Goal: Information Seeking & Learning: Find specific fact

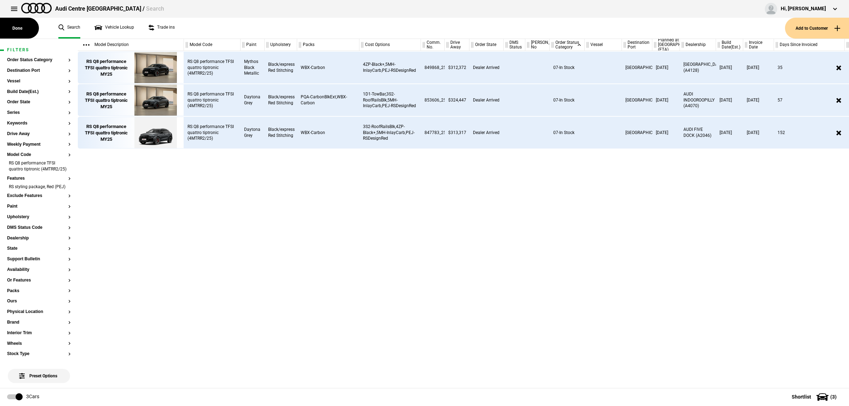
scroll to position [0, 12]
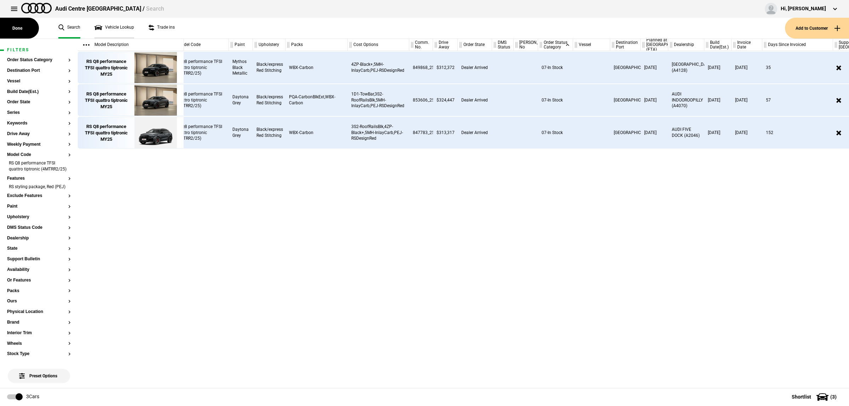
click at [123, 25] on link "Vehicle Lookup" at bounding box center [114, 28] width 40 height 21
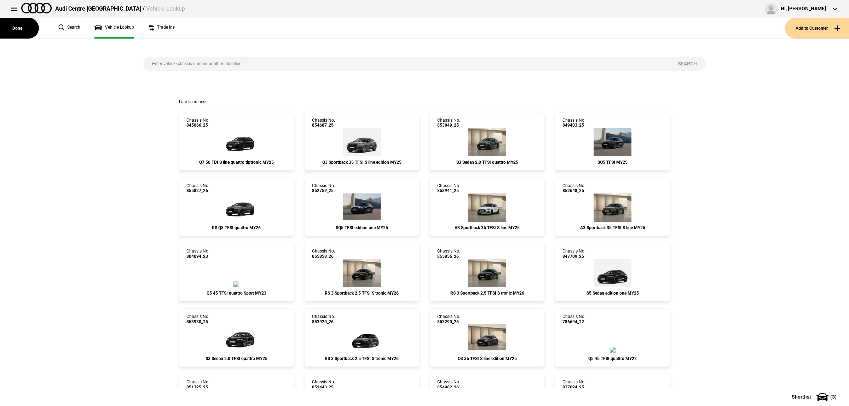
click at [254, 71] on div "Search" at bounding box center [424, 69] width 573 height 60
click at [256, 66] on input "search" at bounding box center [405, 64] width 525 height 14
type input "853849"
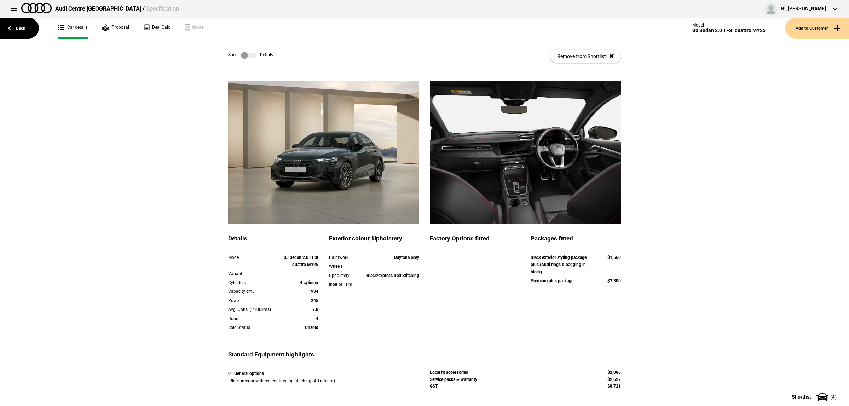
click at [248, 54] on label at bounding box center [249, 55] width 16 height 7
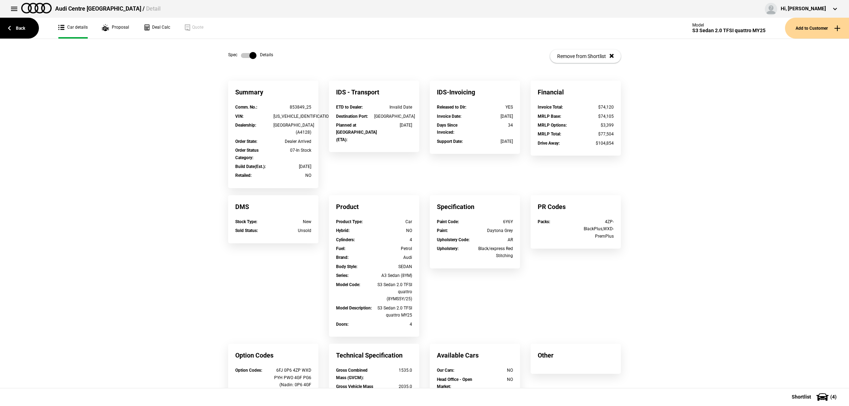
click at [298, 109] on div "853849_25" at bounding box center [292, 107] width 38 height 7
drag, startPoint x: 301, startPoint y: 106, endPoint x: 279, endPoint y: 105, distance: 21.9
click at [279, 105] on div "853849_25" at bounding box center [292, 107] width 38 height 7
copy div "853849"
click at [298, 114] on div "WAUZZZGY6SA144143" at bounding box center [292, 116] width 38 height 7
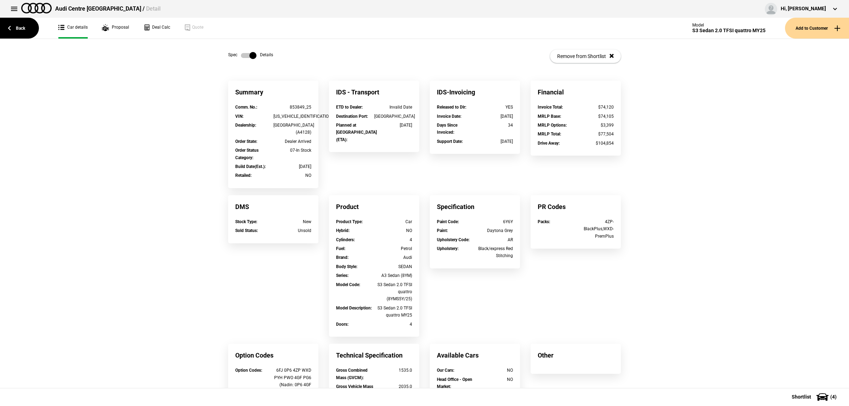
click at [241, 54] on label at bounding box center [249, 55] width 16 height 7
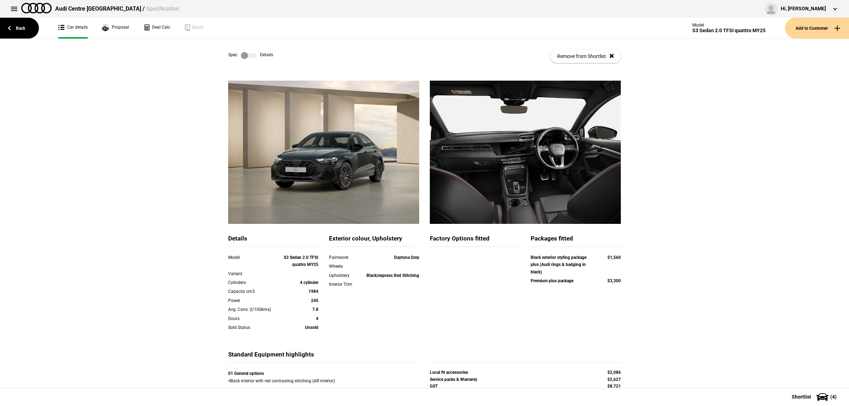
click at [243, 56] on label at bounding box center [249, 55] width 16 height 7
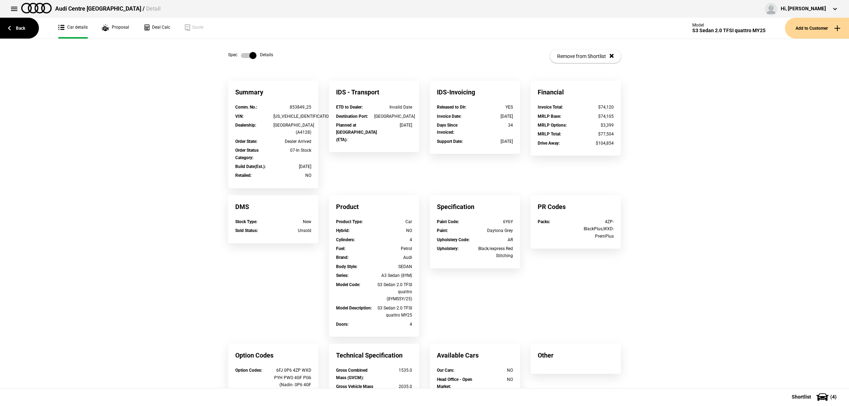
click at [300, 116] on div "WAUZZZGY6SA144143" at bounding box center [292, 116] width 38 height 7
copy div "WAUZZZGY6SA144143"
click at [13, 9] on button at bounding box center [14, 9] width 14 height 14
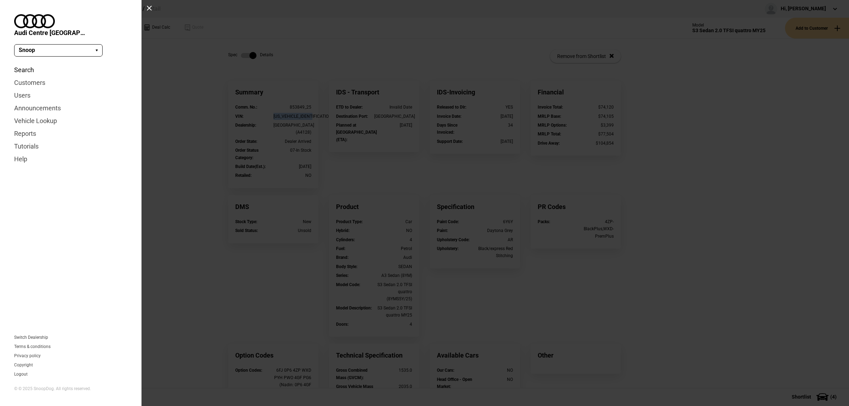
click at [35, 64] on link "Search" at bounding box center [70, 70] width 113 height 13
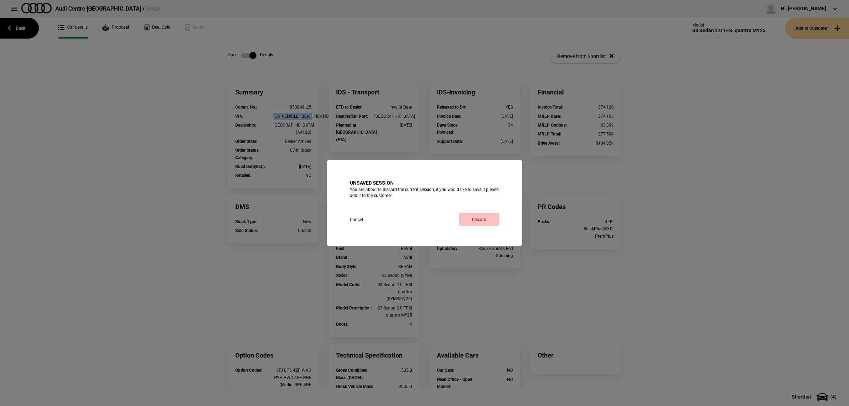
click at [493, 222] on link "Discard" at bounding box center [479, 219] width 40 height 13
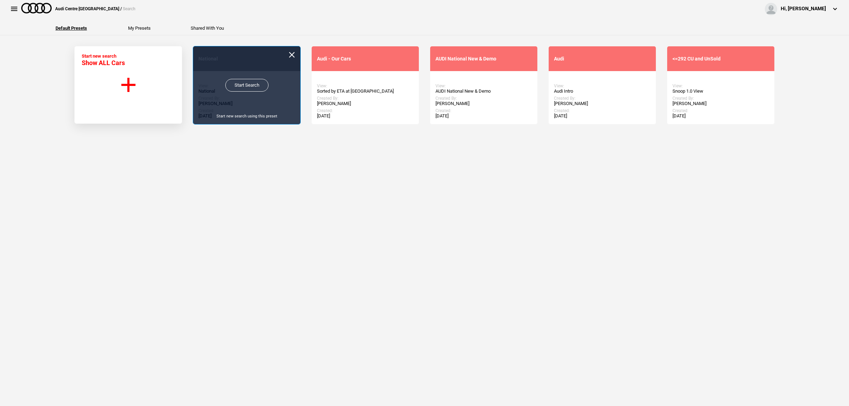
click at [238, 86] on link "Start Search" at bounding box center [246, 85] width 43 height 13
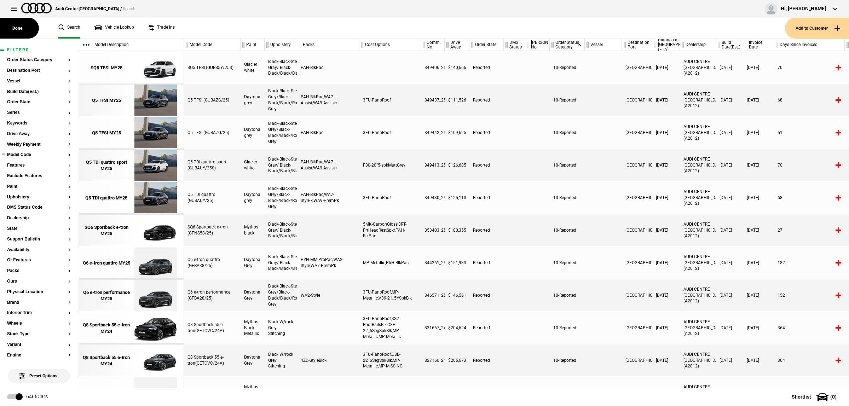
click at [28, 155] on button "Model Code" at bounding box center [39, 154] width 64 height 5
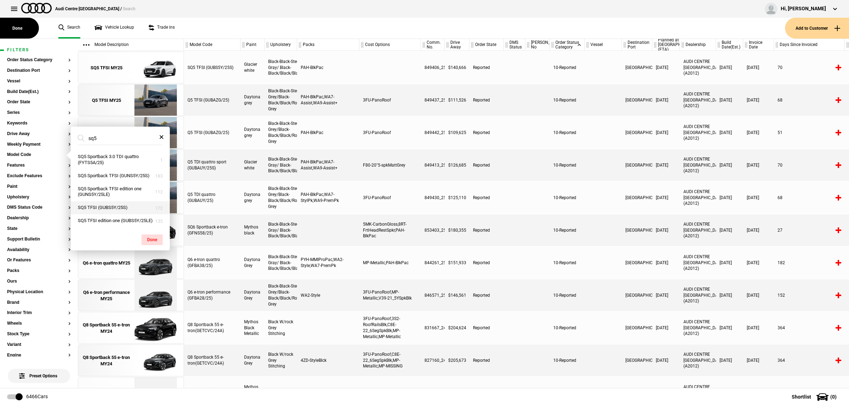
type input "sq5"
click at [139, 210] on button "SQ5 TFSI (GUBS5Y/25S)" at bounding box center [120, 207] width 99 height 13
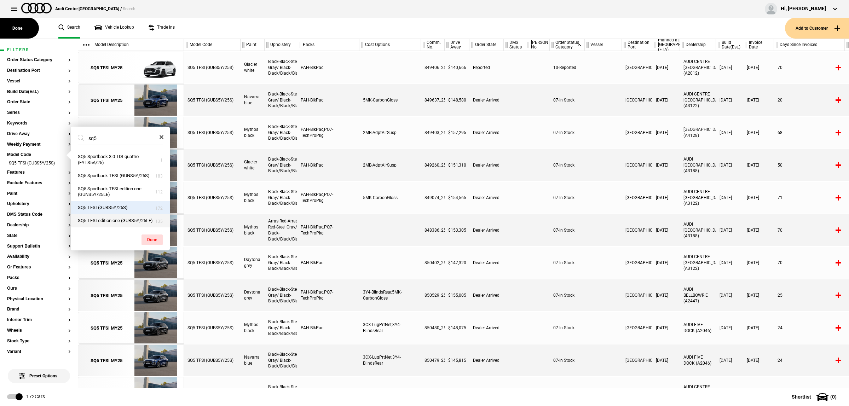
click at [132, 222] on button "SQ5 TFSI edition one (GUBS5Y/25LE)" at bounding box center [120, 220] width 99 height 13
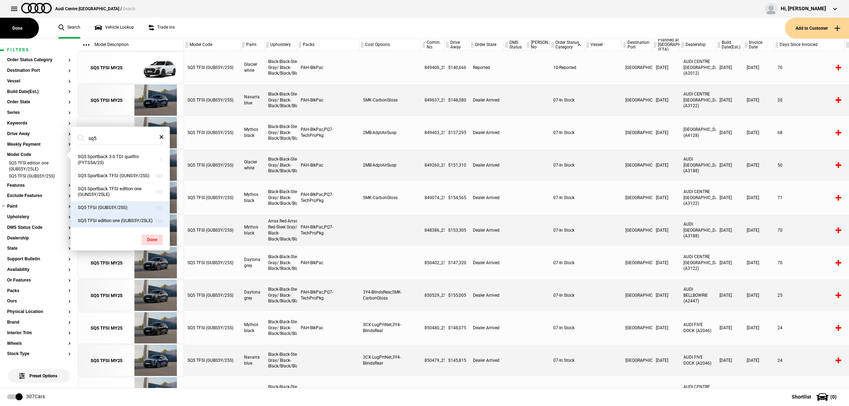
click at [29, 204] on button "Paint" at bounding box center [39, 206] width 64 height 5
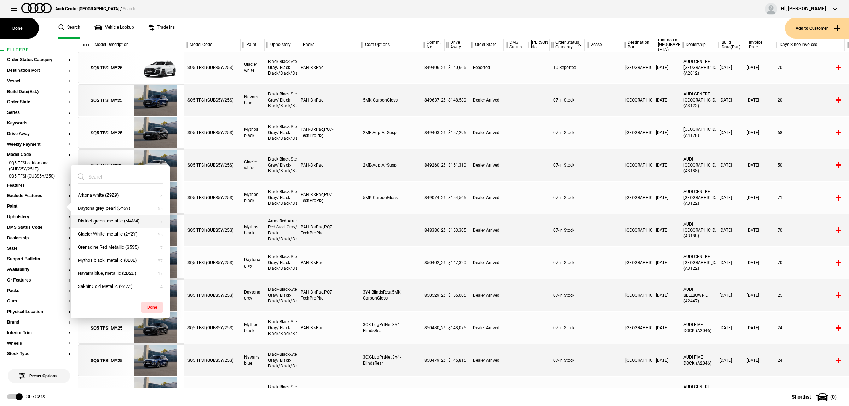
click at [115, 221] on button "District green, metallic (M4M4)" at bounding box center [120, 221] width 99 height 13
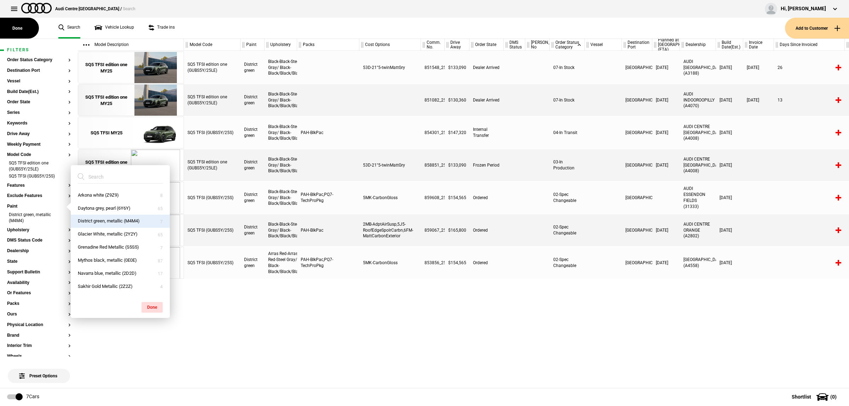
click at [370, 307] on div "SQ5 TFSI edition one (GUBS5Y/25LE) District green Black-Black-Steel Gray/ Black…" at bounding box center [516, 219] width 665 height 337
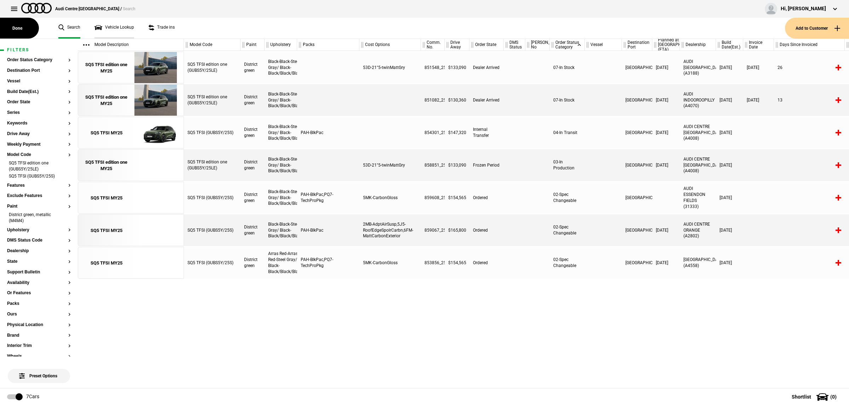
click at [116, 27] on link "Vehicle Lookup" at bounding box center [114, 28] width 40 height 21
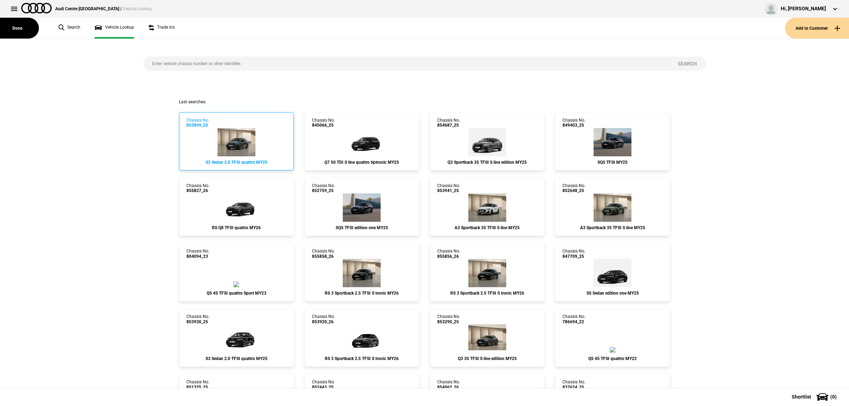
click at [253, 147] on img at bounding box center [236, 142] width 38 height 28
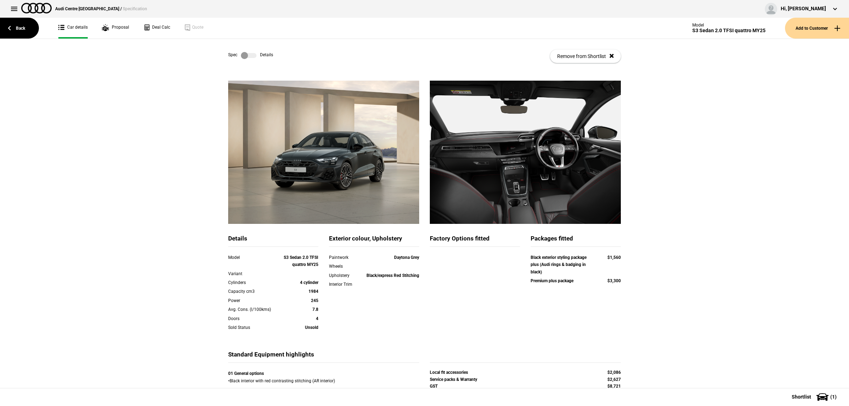
click at [247, 50] on div "Spec Details Remove from Shortlist" at bounding box center [424, 56] width 393 height 35
click at [249, 55] on label at bounding box center [249, 55] width 16 height 7
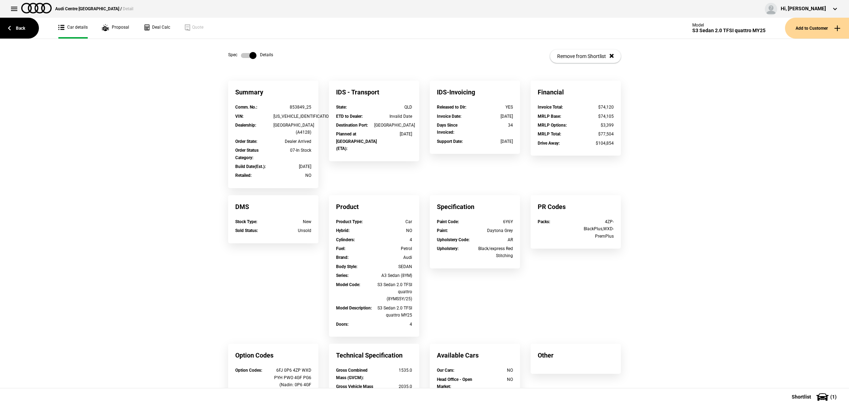
click at [285, 105] on div "853849_25" at bounding box center [292, 107] width 38 height 7
drag, startPoint x: 301, startPoint y: 106, endPoint x: 272, endPoint y: 107, distance: 28.3
click at [273, 107] on div "853849_25" at bounding box center [292, 107] width 38 height 7
copy div "853849"
drag, startPoint x: 245, startPoint y: 56, endPoint x: 241, endPoint y: 59, distance: 5.5
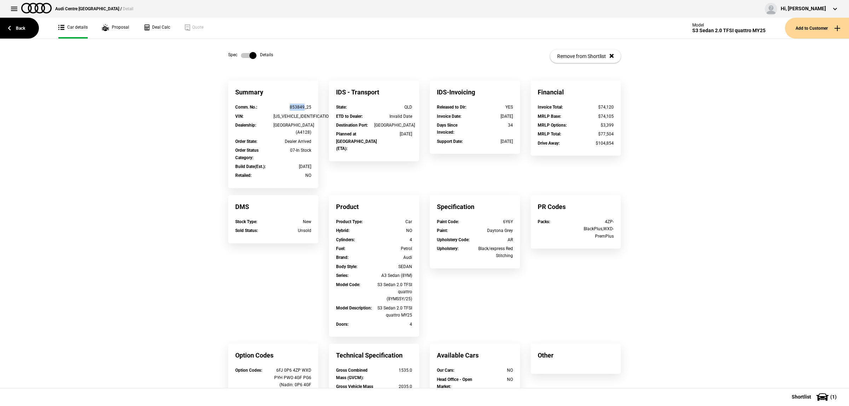
click at [245, 56] on label at bounding box center [249, 55] width 16 height 7
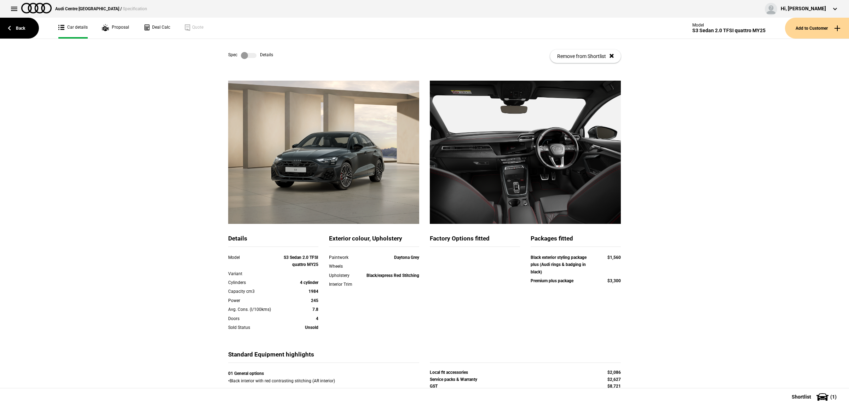
click at [240, 59] on div "Spec Details Remove from Shortlist" at bounding box center [424, 56] width 393 height 35
click at [247, 52] on label at bounding box center [249, 55] width 16 height 7
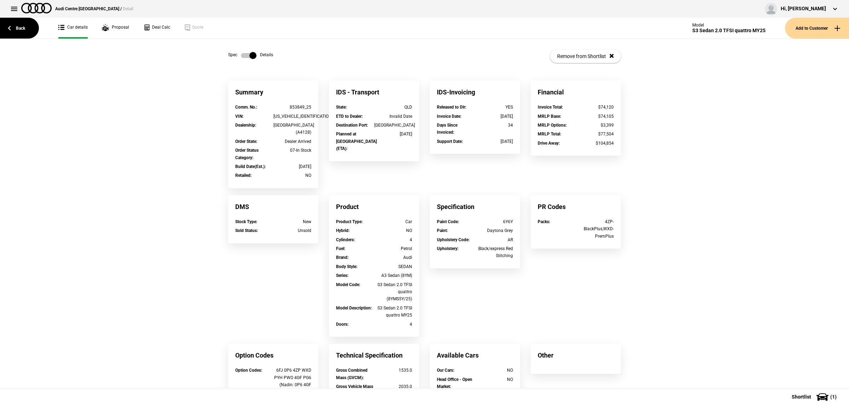
click at [291, 105] on div "853849_25" at bounding box center [292, 107] width 38 height 7
drag, startPoint x: 301, startPoint y: 107, endPoint x: 276, endPoint y: 110, distance: 25.3
click at [276, 110] on div "853849_25" at bounding box center [292, 107] width 38 height 7
copy div "853849"
click at [20, 25] on link "Back" at bounding box center [19, 28] width 39 height 21
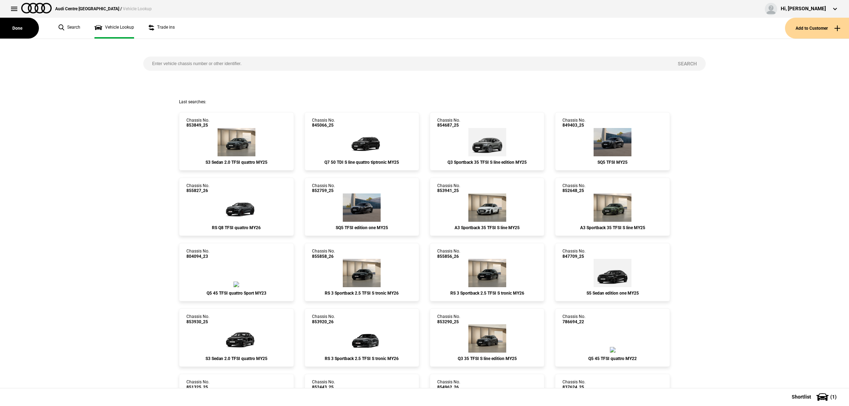
click at [235, 63] on input "search" at bounding box center [405, 64] width 525 height 14
paste input "854687"
type input "854687"
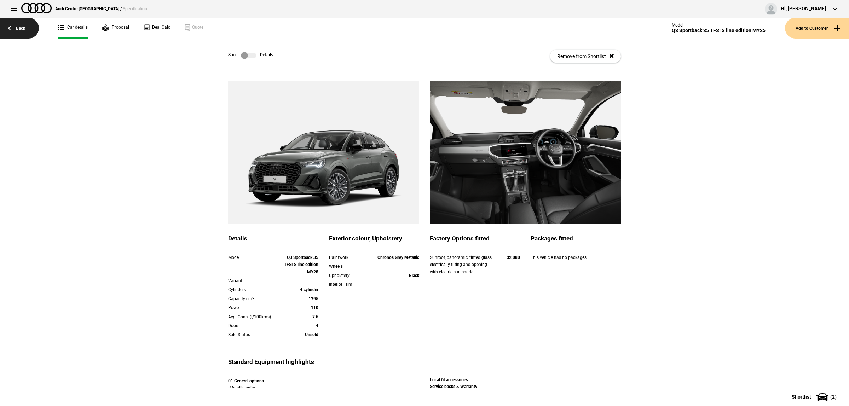
click at [25, 25] on link "Back" at bounding box center [19, 28] width 39 height 21
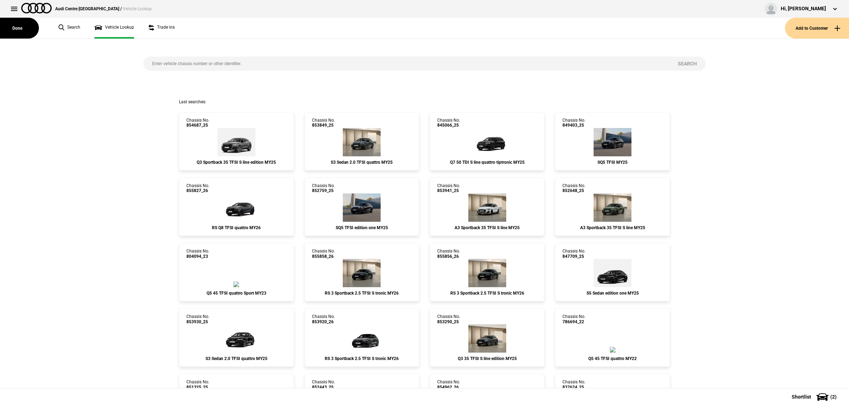
click at [287, 59] on input "search" at bounding box center [405, 64] width 525 height 14
paste input "853941"
type input "853941"
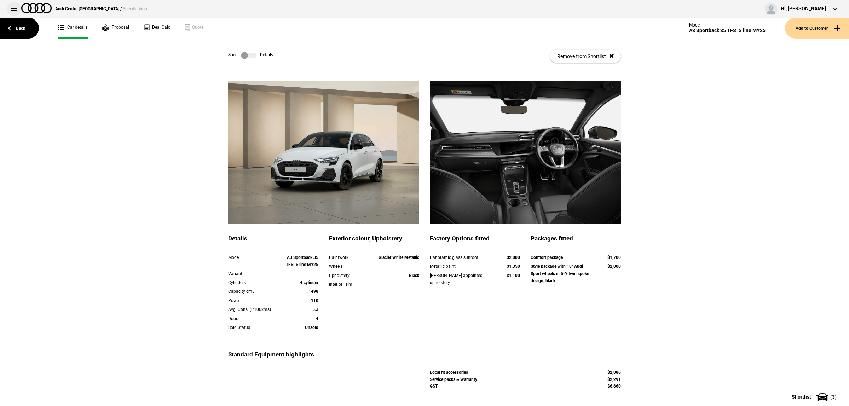
click at [10, 6] on button at bounding box center [14, 9] width 14 height 14
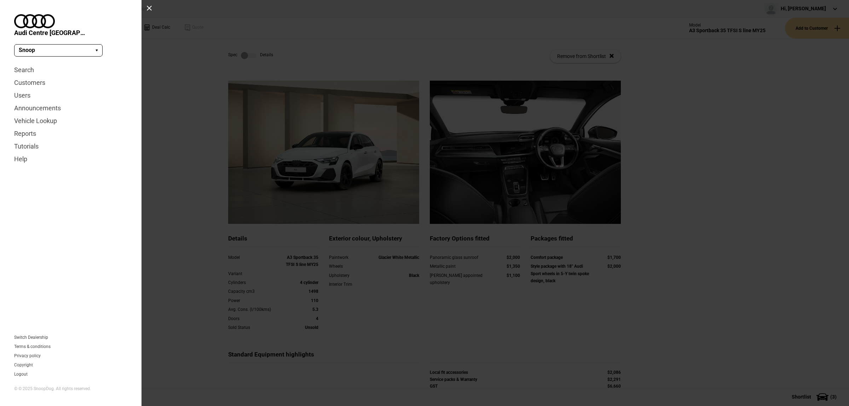
click at [184, 121] on div at bounding box center [424, 203] width 849 height 406
click at [147, 8] on div at bounding box center [149, 8] width 6 height 6
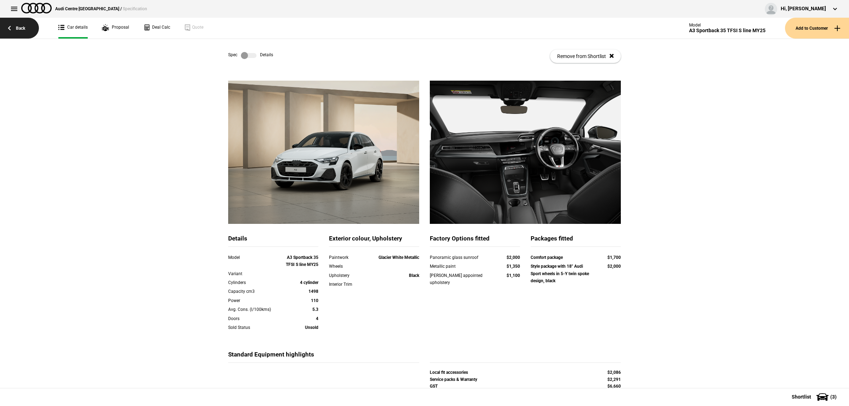
click at [32, 31] on link "Back" at bounding box center [19, 28] width 39 height 21
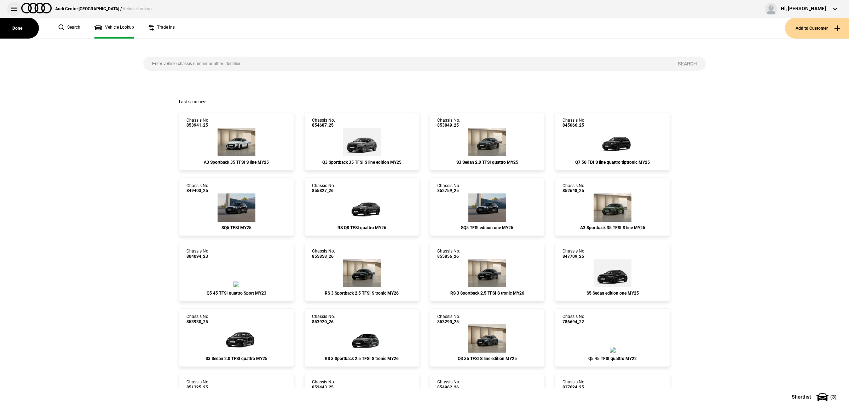
click at [12, 8] on button at bounding box center [14, 9] width 14 height 14
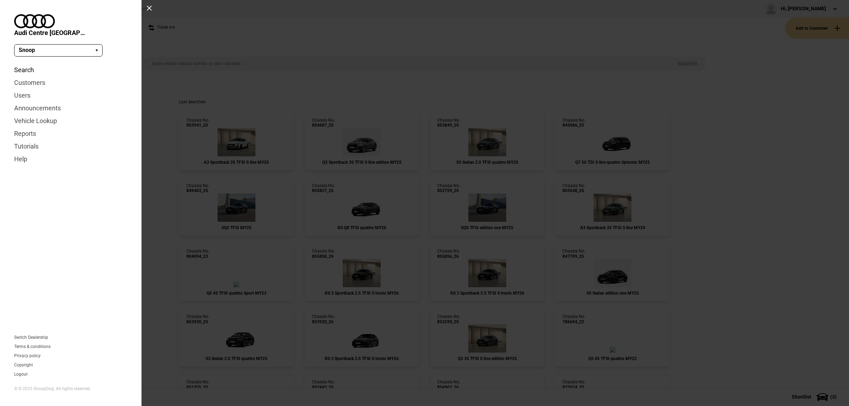
click at [29, 64] on link "Search" at bounding box center [70, 70] width 113 height 13
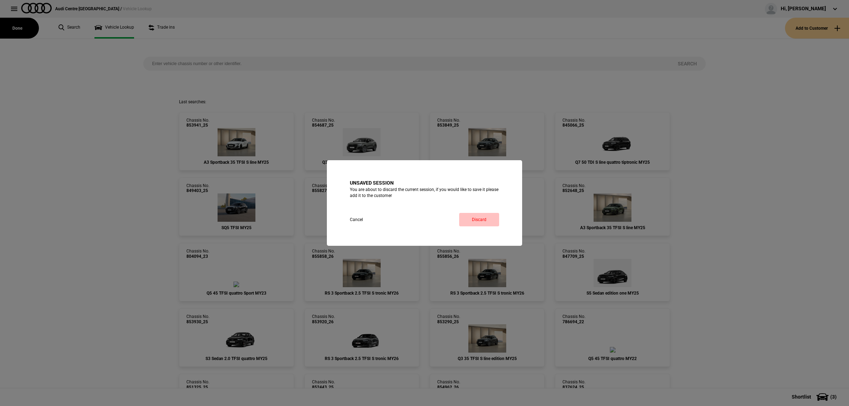
click at [482, 215] on link "Discard" at bounding box center [479, 219] width 40 height 13
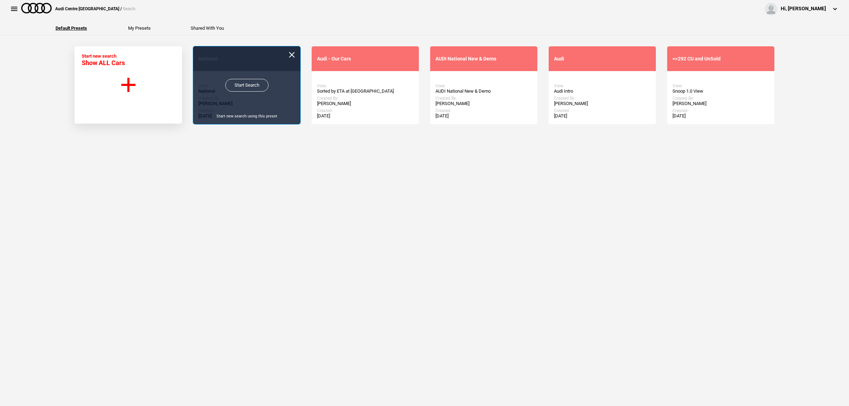
click at [236, 84] on link "Start Search" at bounding box center [246, 85] width 43 height 13
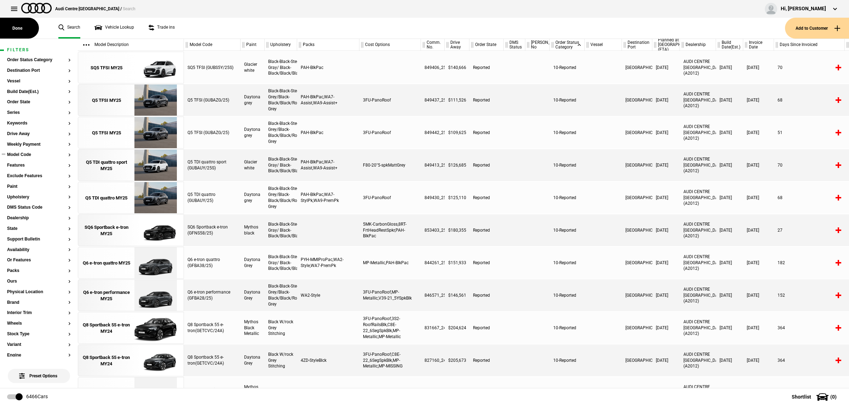
click at [31, 153] on button "Model Code" at bounding box center [39, 154] width 64 height 5
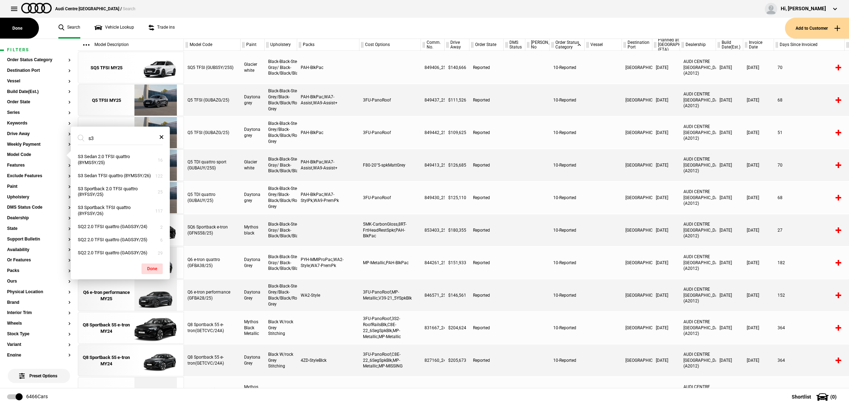
type input "s"
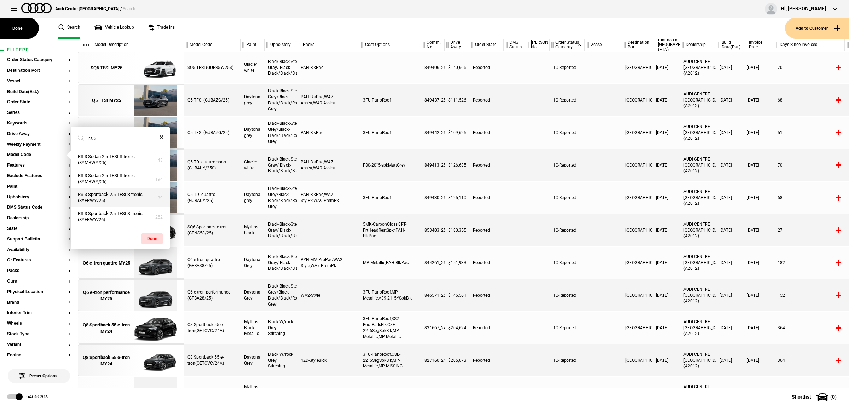
type input "rs 3"
click at [126, 197] on button "RS 3 Sportback 2.5 TFSI S tronic (8YFRWY/25)" at bounding box center [120, 197] width 99 height 19
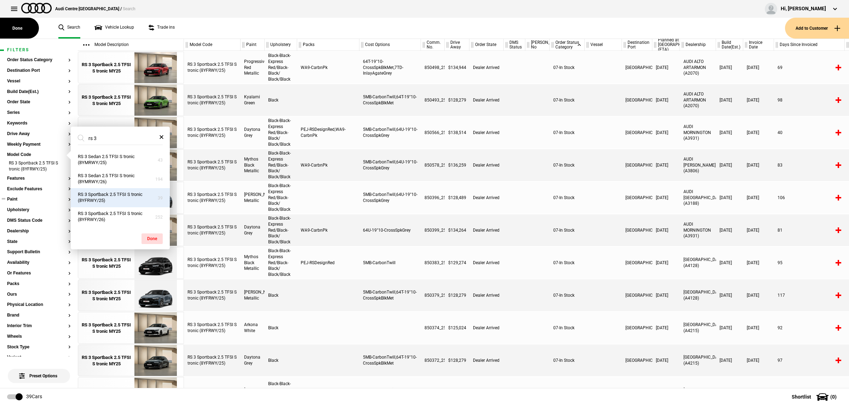
click at [25, 199] on button "Paint" at bounding box center [39, 199] width 64 height 5
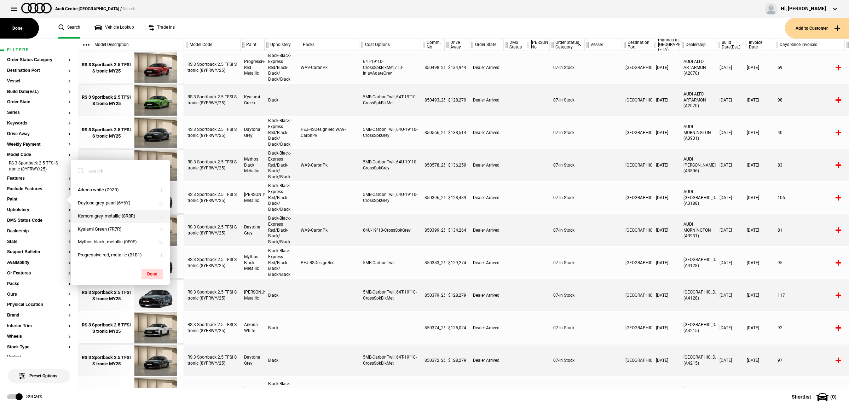
click at [120, 219] on button "Kemora grey, metallic (8R8R)" at bounding box center [120, 216] width 99 height 13
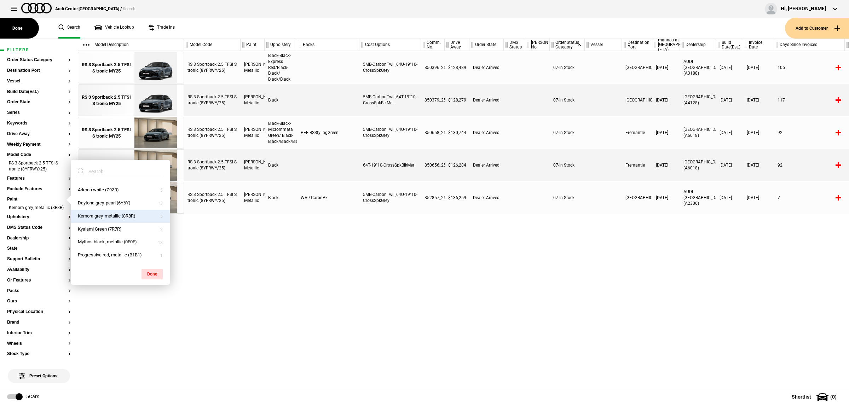
click at [430, 326] on div "RS 3 Sportback 2.5 TFSI S tronic (8YFRWY/25) Kemora Gray Metallic Black-Black-E…" at bounding box center [516, 219] width 665 height 337
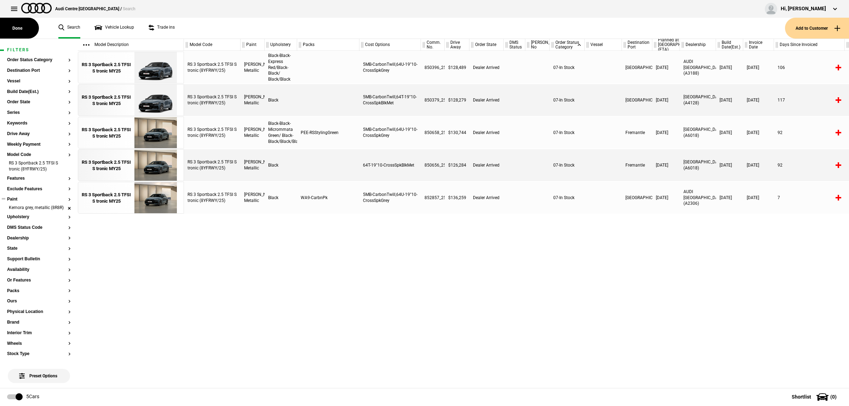
click at [64, 210] on li "Kemora grey, metallic (8R8R)" at bounding box center [39, 208] width 64 height 7
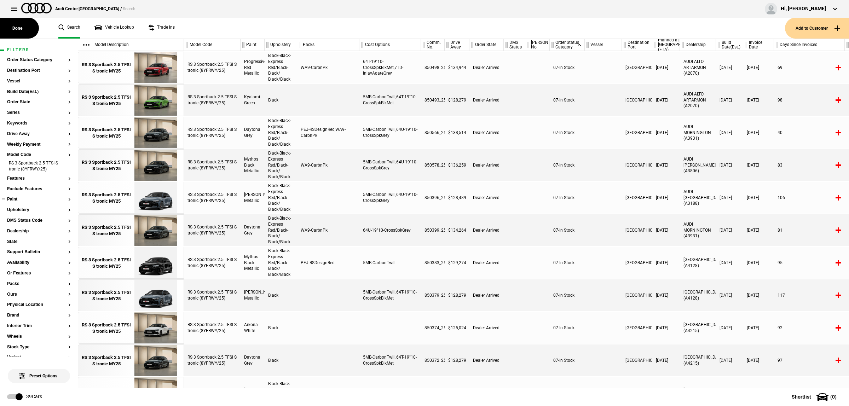
click at [34, 200] on button "Paint" at bounding box center [39, 199] width 64 height 5
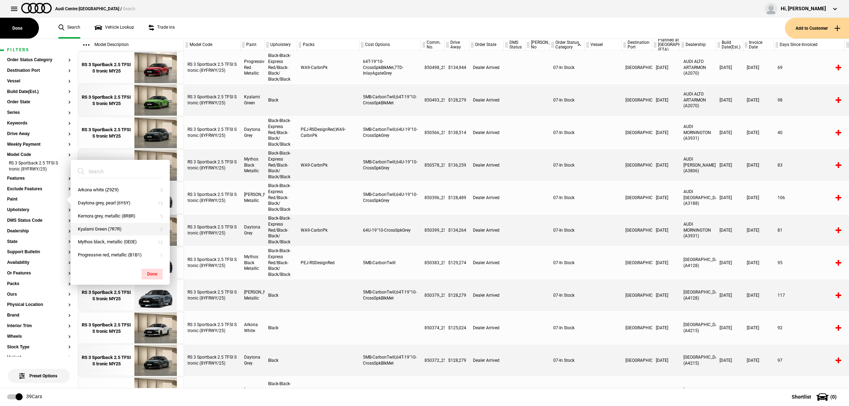
click at [119, 232] on button "Kyalami Green (7R7R)" at bounding box center [120, 229] width 99 height 13
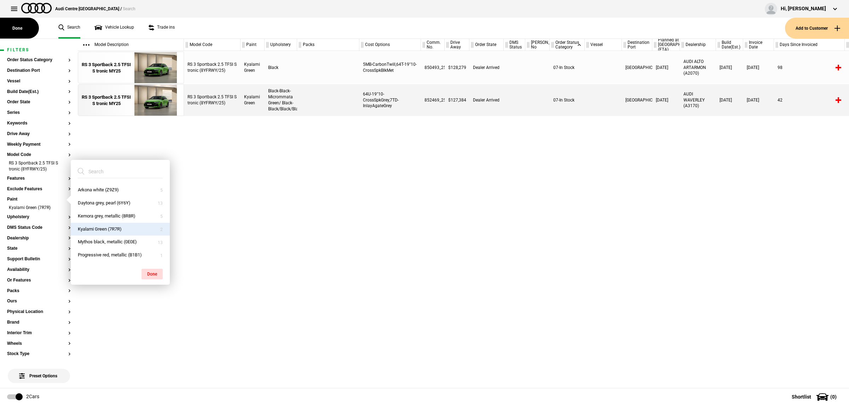
click at [583, 331] on div "RS 3 Sportback 2.5 TFSI S tronic (8YFRWY/25) Kyalami Green Black 5MB-CarbonTwil…" at bounding box center [516, 219] width 665 height 337
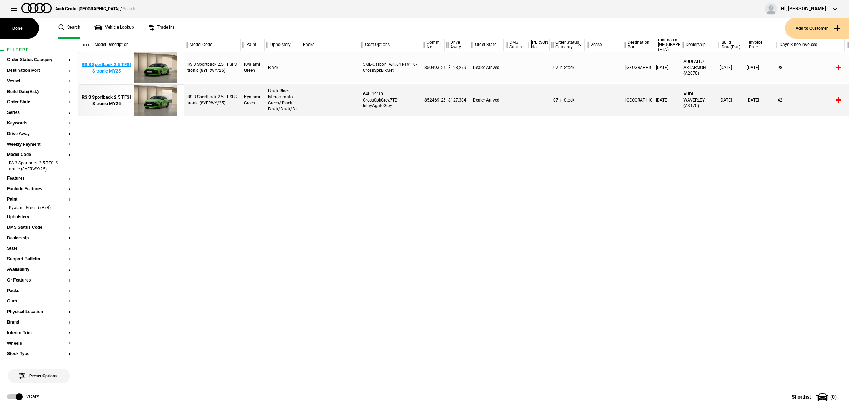
click at [150, 75] on img at bounding box center [155, 68] width 49 height 32
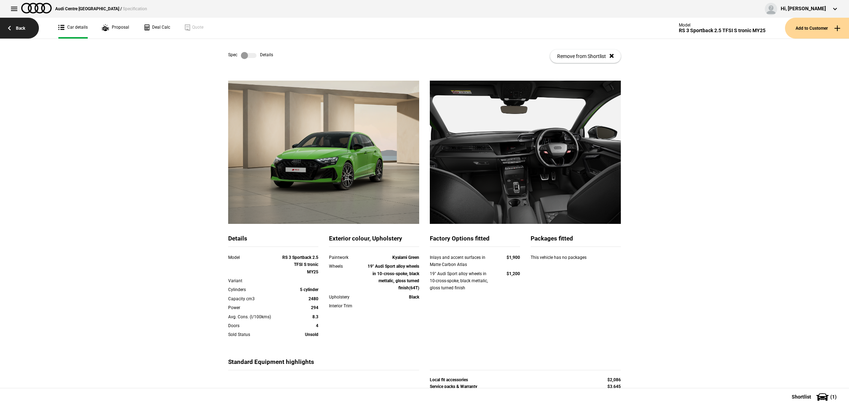
click at [15, 19] on link "Back" at bounding box center [19, 28] width 39 height 21
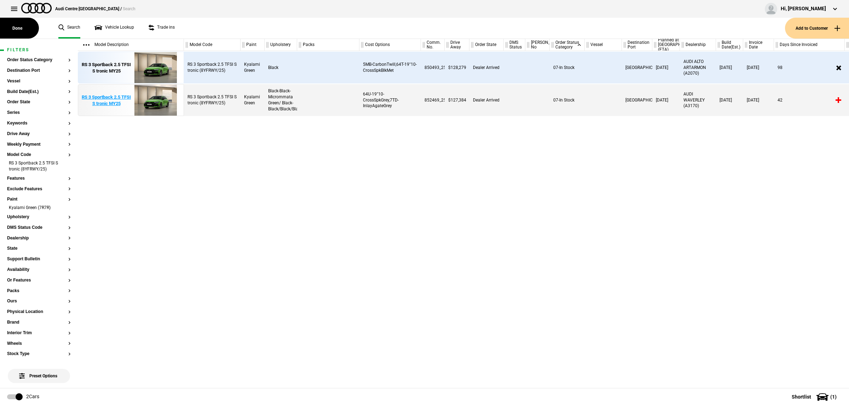
click at [140, 110] on img at bounding box center [155, 101] width 49 height 32
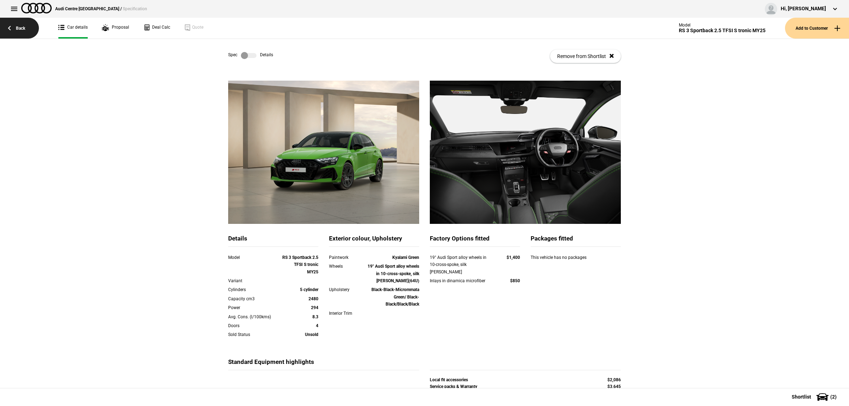
click at [22, 22] on link "Back" at bounding box center [19, 28] width 39 height 21
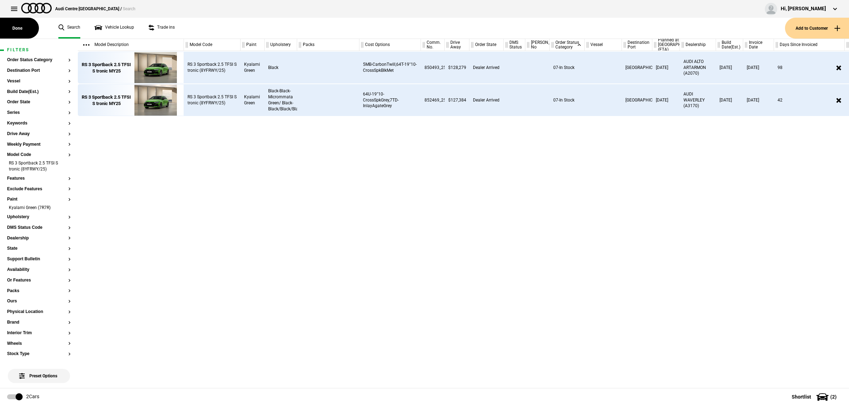
click at [590, 245] on div "RS 3 Sportback 2.5 TFSI S tronic (8YFRWY/25) Kyalami Green Black 5MB-CarbonTwil…" at bounding box center [516, 219] width 665 height 337
click at [63, 167] on li "RS 3 Sportback 2.5 TFSI S tronic (8YFRWY/25)" at bounding box center [39, 166] width 64 height 13
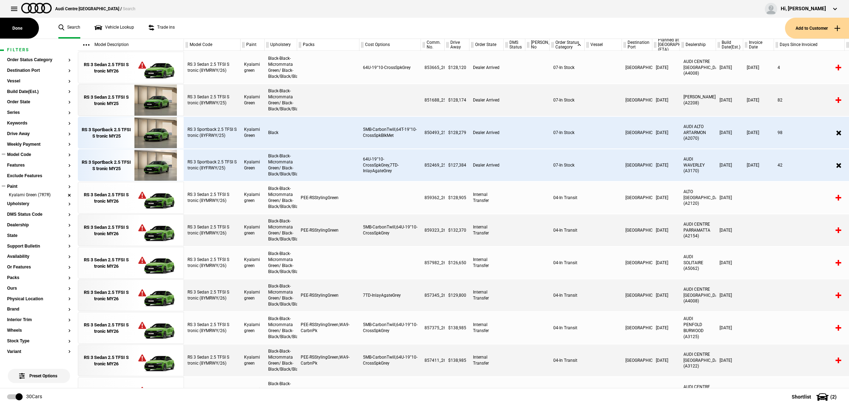
click at [62, 196] on li "Kyalami Green (7R7R)" at bounding box center [39, 195] width 64 height 7
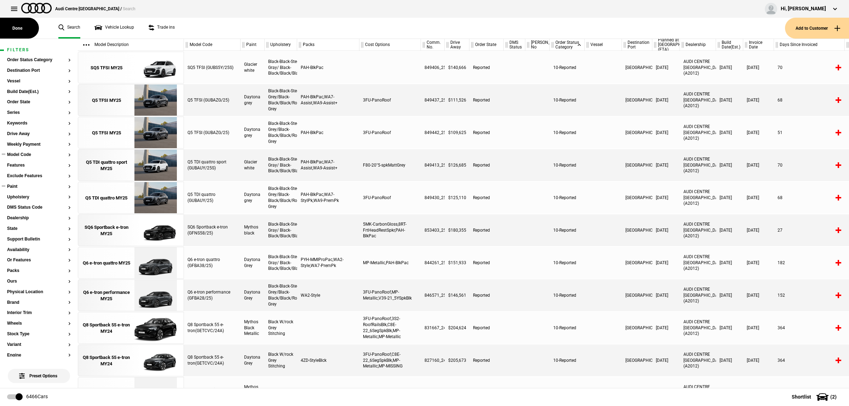
click at [28, 156] on button "Model Code" at bounding box center [39, 154] width 64 height 5
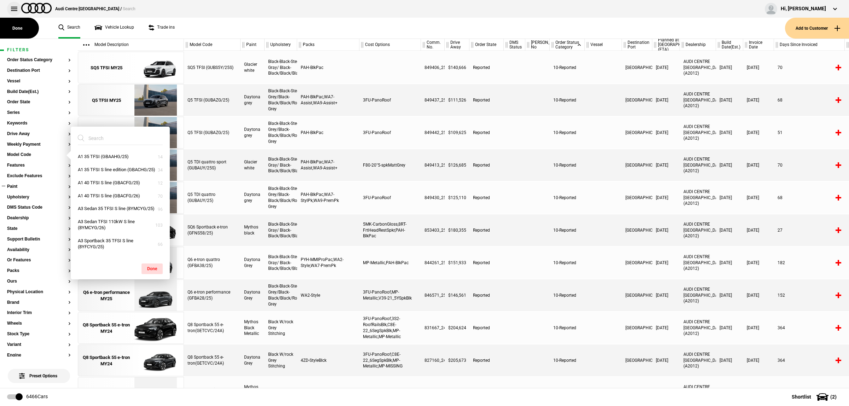
click at [19, 6] on button at bounding box center [14, 9] width 14 height 14
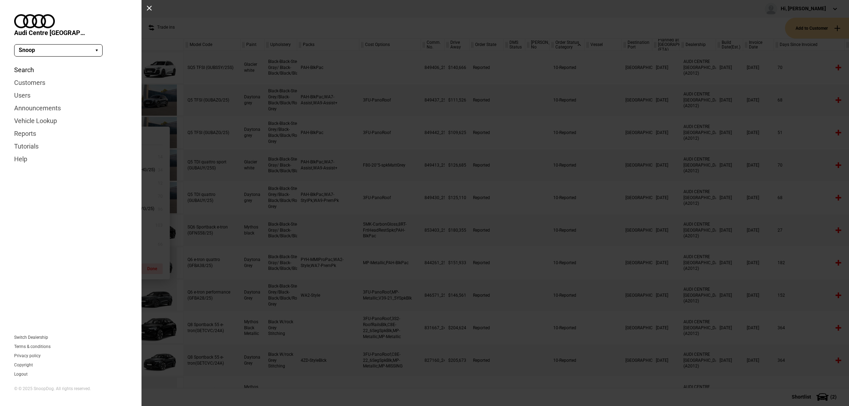
click at [21, 64] on link "Search" at bounding box center [70, 70] width 113 height 13
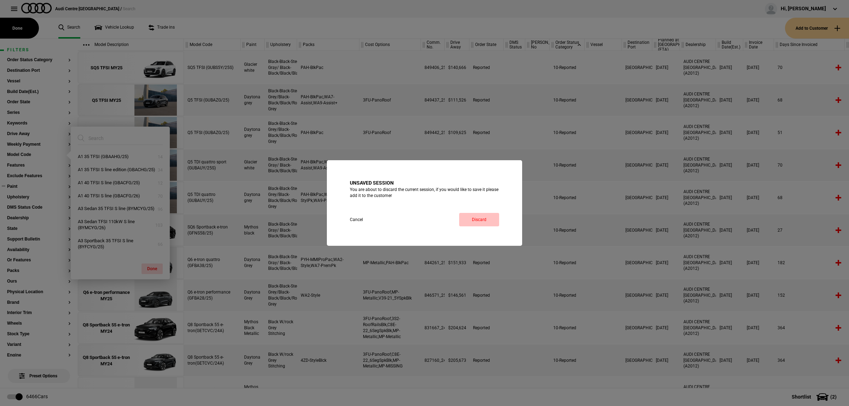
click at [479, 214] on link "Discard" at bounding box center [479, 219] width 40 height 13
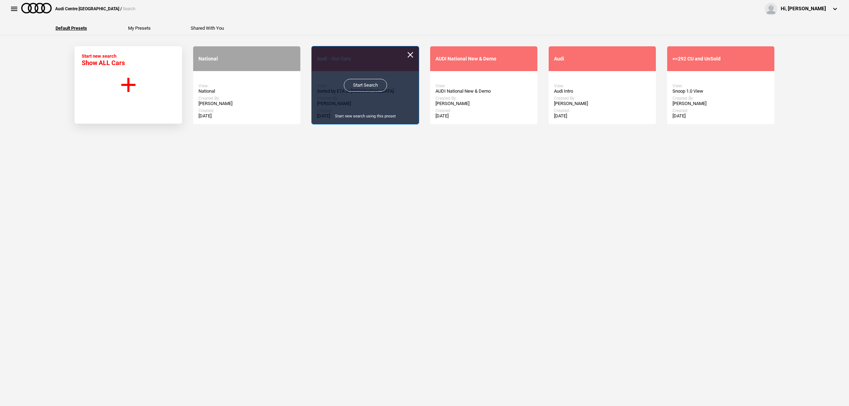
click at [358, 85] on link "Start Search" at bounding box center [365, 85] width 43 height 13
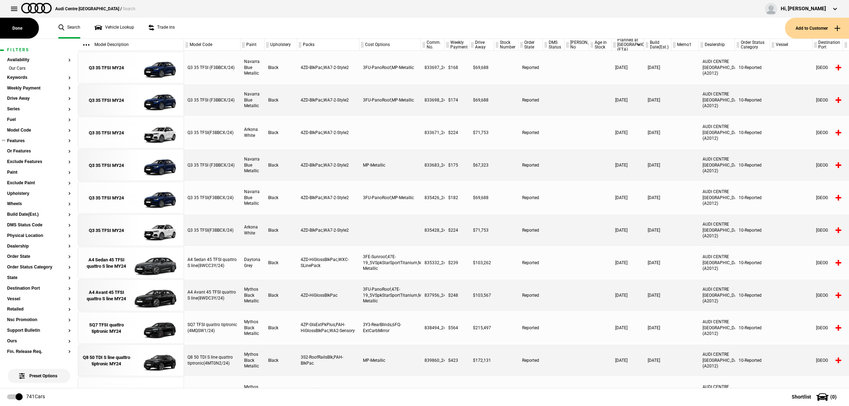
click at [28, 142] on button "Features" at bounding box center [39, 141] width 64 height 5
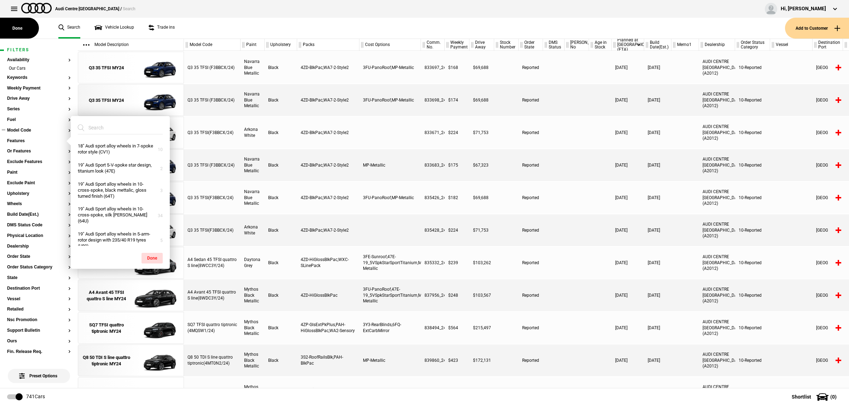
click at [28, 130] on button "Model Code" at bounding box center [39, 130] width 64 height 5
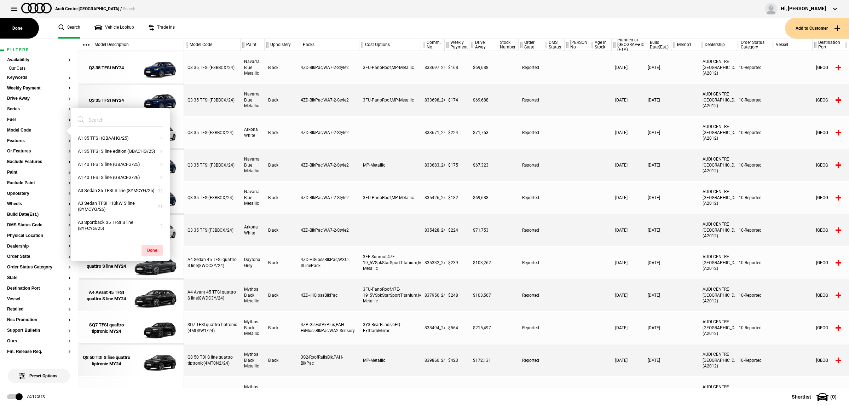
click at [98, 116] on input "search" at bounding box center [116, 120] width 76 height 13
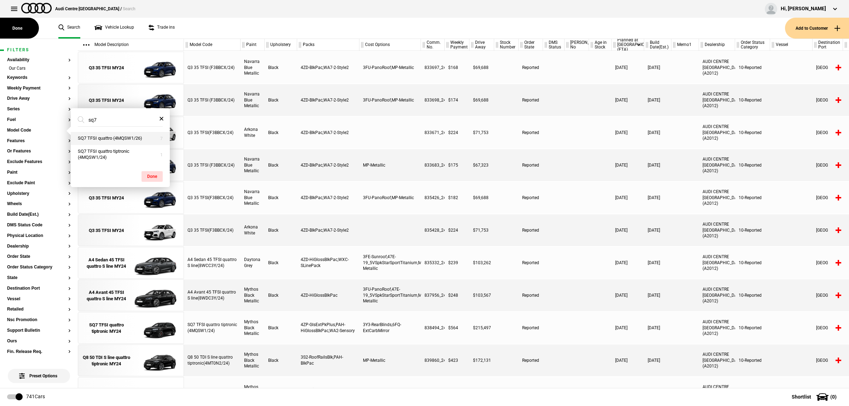
type input "sq7"
click at [135, 141] on button "SQ7 TFSI quattro (4MQSW1/26)" at bounding box center [120, 138] width 99 height 13
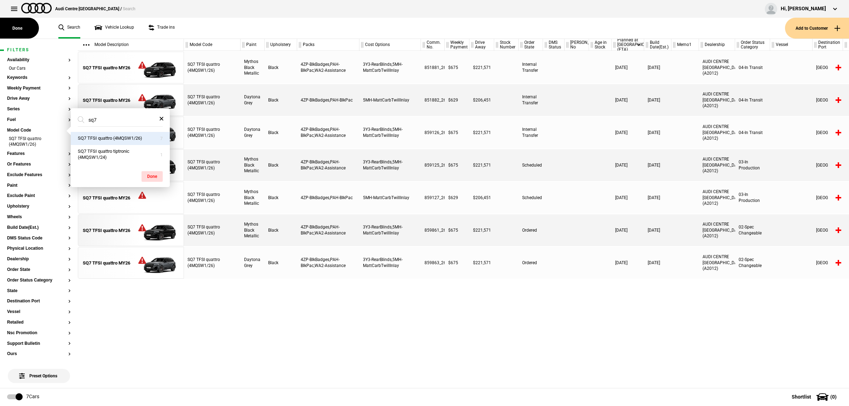
click at [452, 349] on div "SQ7 TFSI quattro (4MQSW1/26) Mythos Black Metallic Black 4ZP-BlkBadges,PAH-BlkP…" at bounding box center [516, 219] width 665 height 337
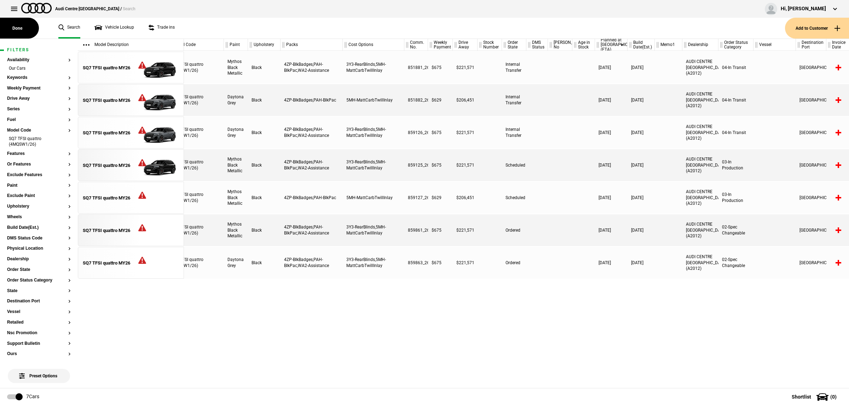
scroll to position [0, 17]
drag, startPoint x: 443, startPoint y: 380, endPoint x: 402, endPoint y: 380, distance: 41.4
click at [402, 380] on div "SQ7 TFSI quattro (4MQSW1/26) Mythos Black Metallic Black 4ZP-BlkBadges,PAH-BlkP…" at bounding box center [516, 219] width 665 height 337
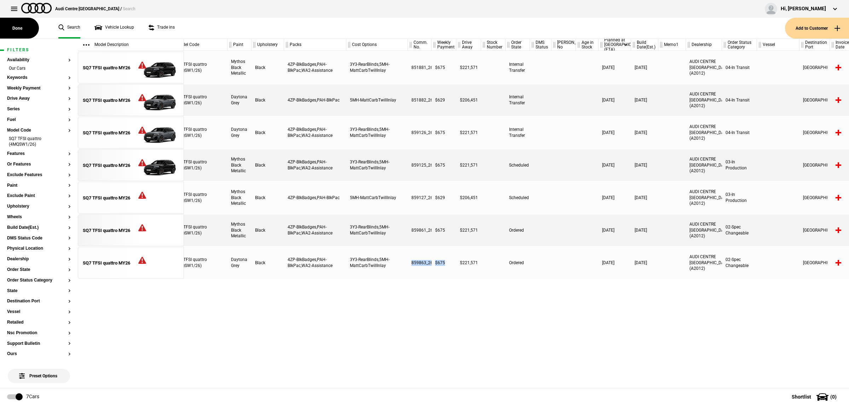
scroll to position [0, 13]
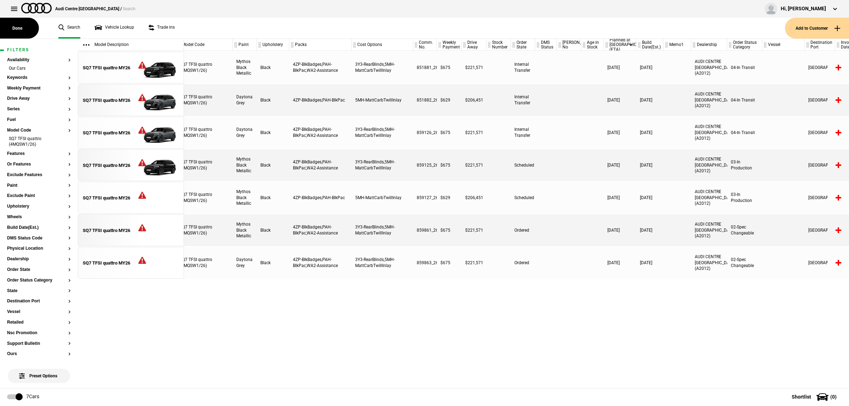
click at [463, 343] on div "SQ7 TFSI quattro (4MQSW1/26) Mythos Black Metallic Black 4ZP-BlkBadges,PAH-BlkP…" at bounding box center [516, 219] width 665 height 337
click at [578, 167] on div at bounding box center [569, 165] width 24 height 32
click at [131, 25] on link "Vehicle Lookup" at bounding box center [114, 28] width 40 height 21
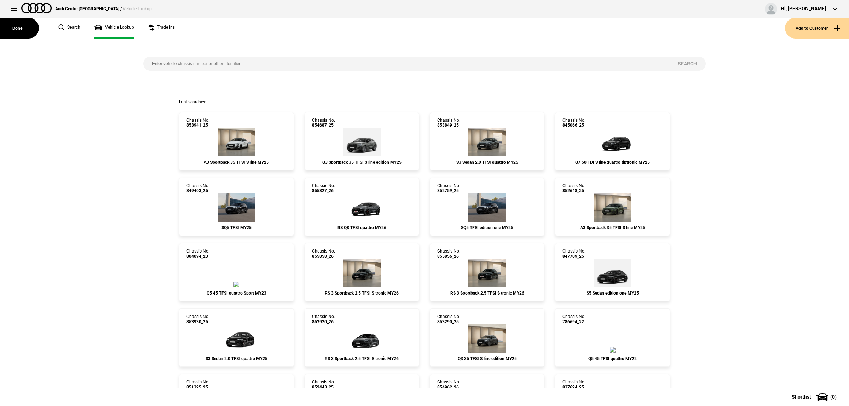
click at [209, 60] on input "search" at bounding box center [405, 64] width 525 height 14
paste input "WAUZZZ4M9RD017445"
type input "WAUZZZ4M9RD017445"
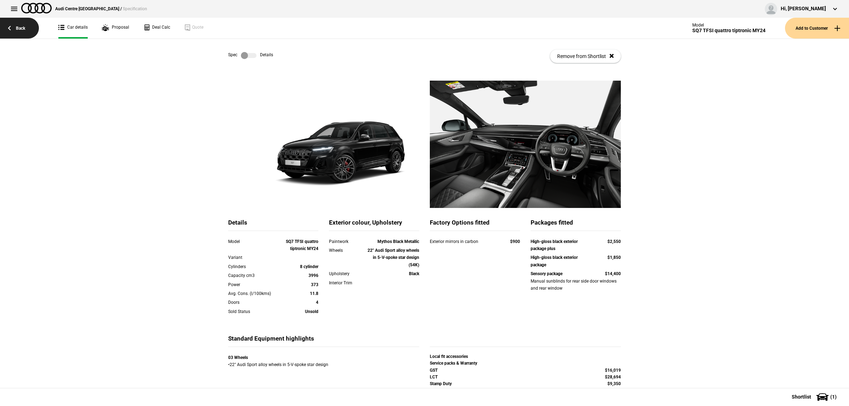
click at [18, 30] on link "Back" at bounding box center [19, 28] width 39 height 21
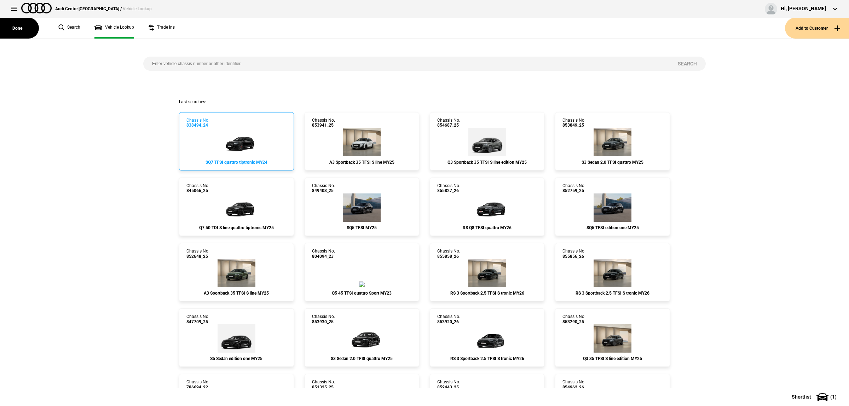
click at [254, 135] on img at bounding box center [236, 142] width 42 height 28
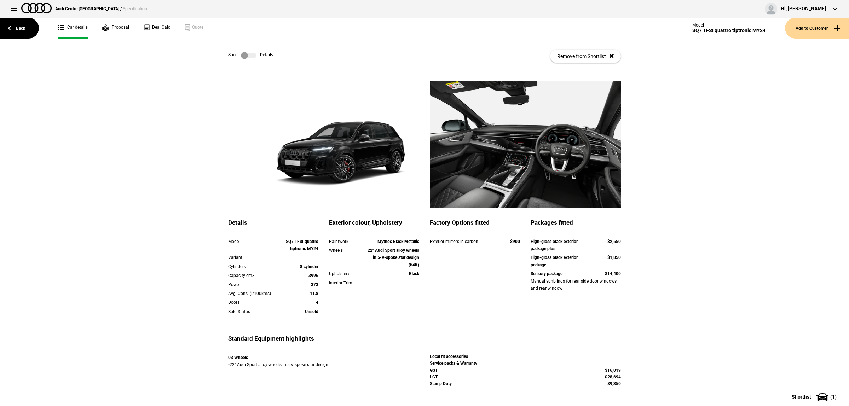
click at [244, 56] on label at bounding box center [249, 55] width 16 height 7
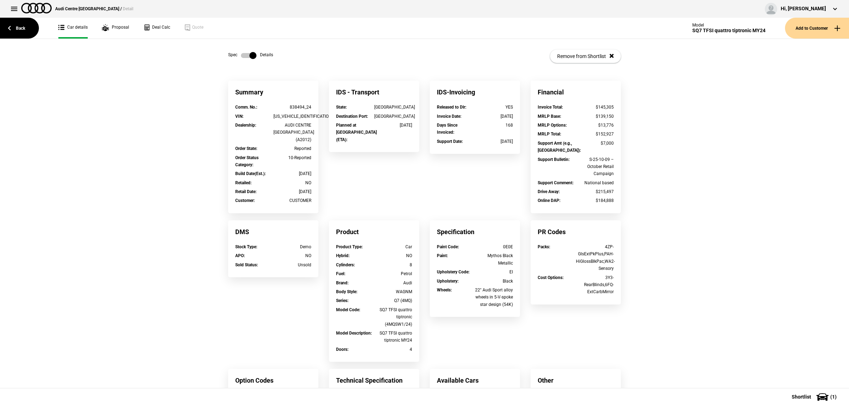
click at [244, 56] on label at bounding box center [249, 55] width 16 height 7
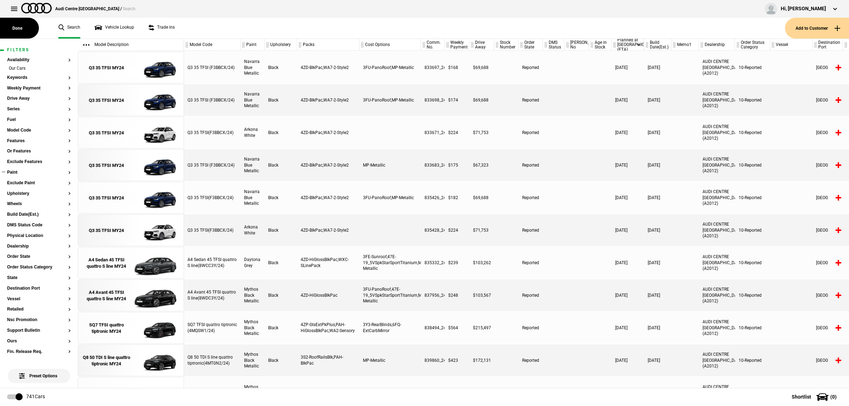
click at [31, 172] on button "Paint" at bounding box center [39, 172] width 64 height 5
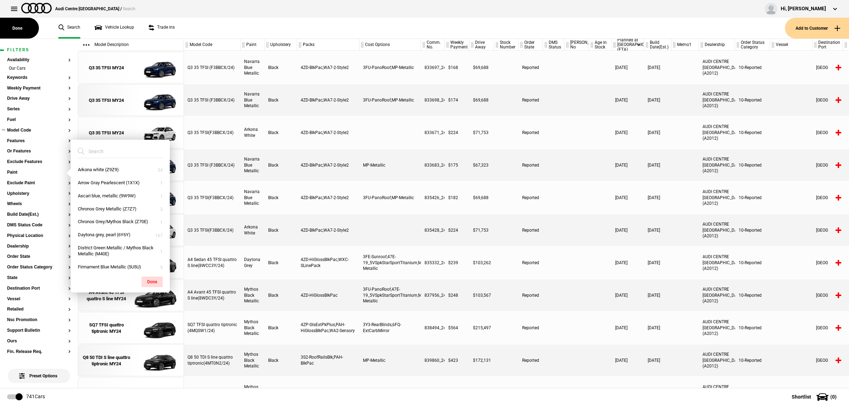
click at [28, 130] on button "Model Code" at bounding box center [39, 130] width 64 height 5
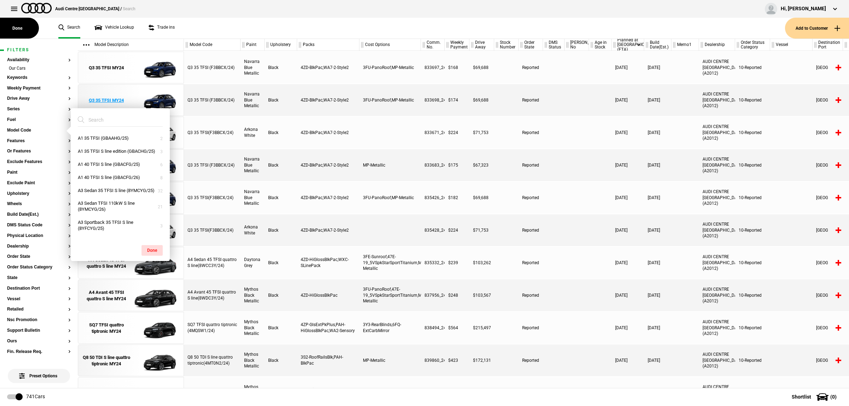
click at [126, 112] on div "A1 35 TFSI (GBAAHG/25) A1 35 TFSI S line edition (GBACHG/25) A1 40 TFSI S line …" at bounding box center [120, 184] width 99 height 153
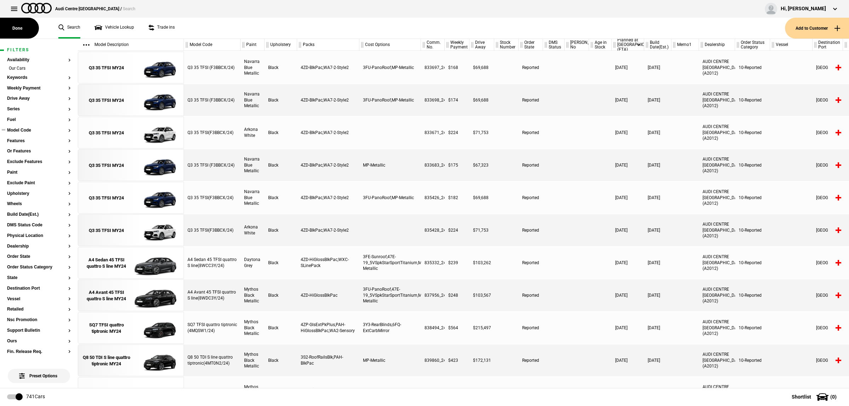
click at [25, 132] on button "Model Code" at bounding box center [39, 130] width 64 height 5
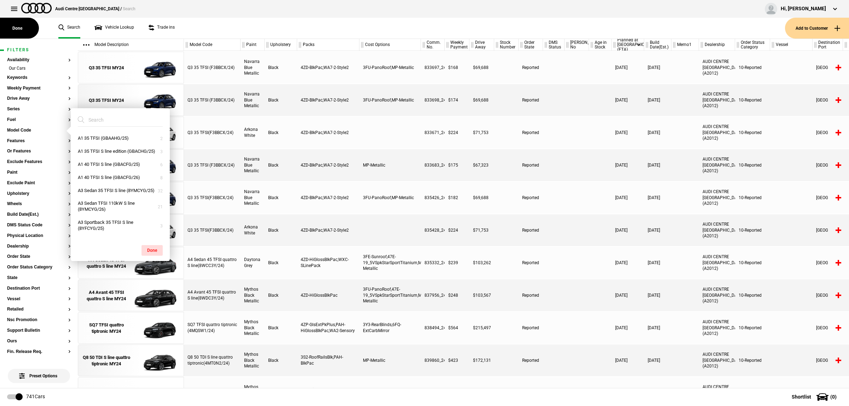
click at [128, 126] on input "search" at bounding box center [116, 120] width 76 height 13
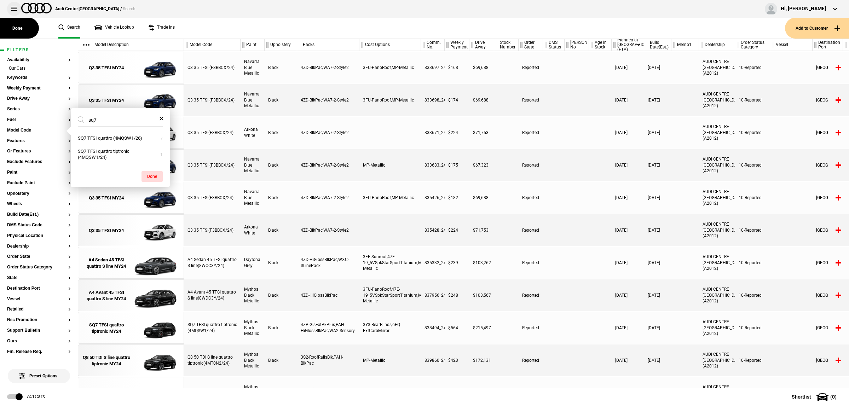
type input "sq7"
click at [13, 6] on button at bounding box center [14, 9] width 14 height 14
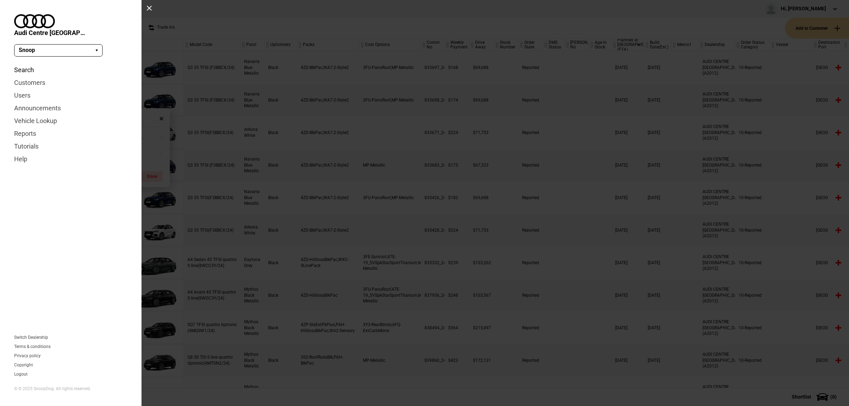
click at [33, 64] on link "Search" at bounding box center [70, 70] width 113 height 13
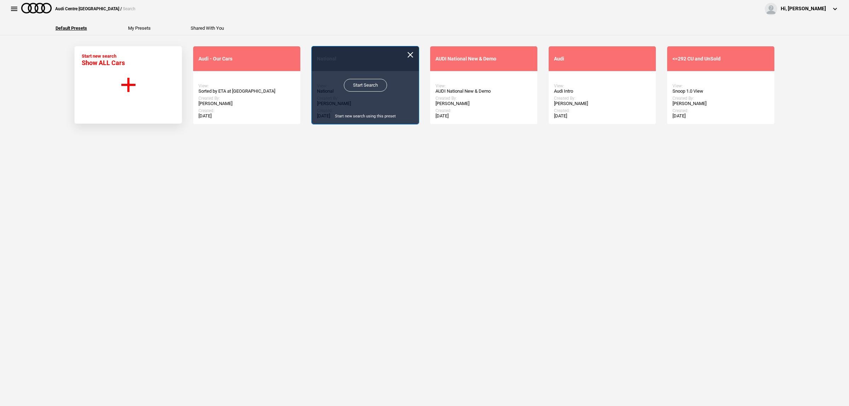
click at [359, 84] on link "Start Search" at bounding box center [365, 85] width 43 height 13
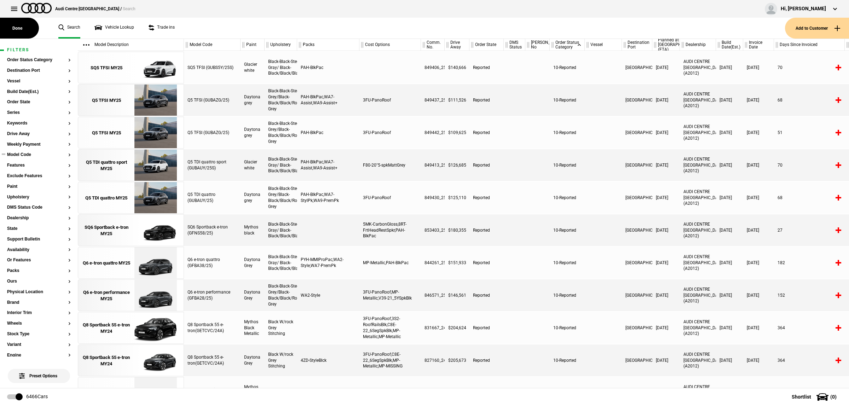
click at [22, 155] on button "Model Code" at bounding box center [39, 154] width 64 height 5
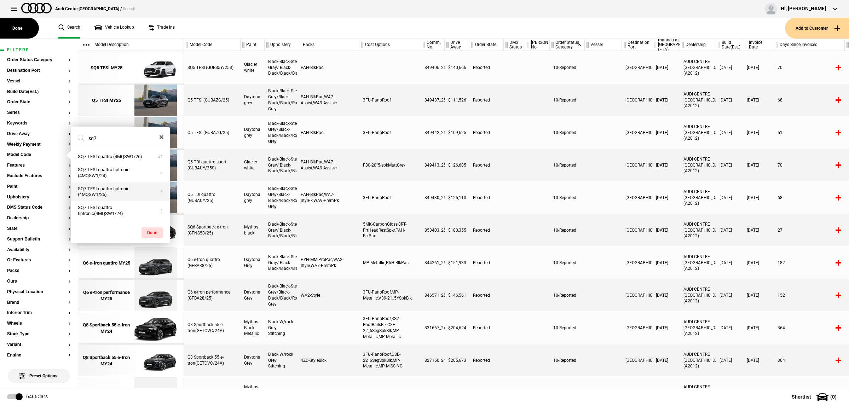
type input "sq7"
click at [121, 195] on button "SQ7 TFSI quattro tiptronic (4MQSW1/25)" at bounding box center [120, 191] width 99 height 19
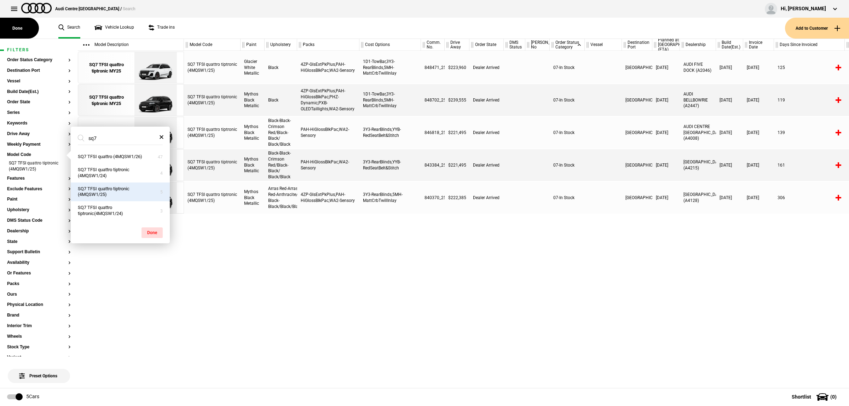
click at [463, 278] on div "SQ7 TFSI quattro tiptronic (4MQSW1/25) Glacier White Metallic Black 4ZP-GlsExtP…" at bounding box center [516, 219] width 665 height 337
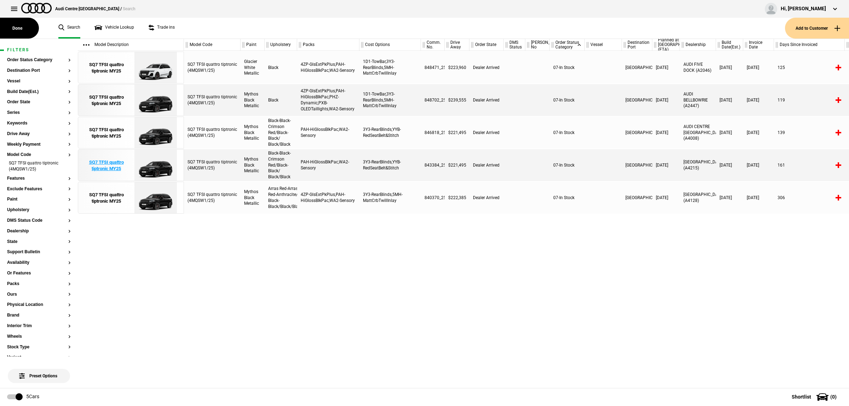
click at [155, 169] on img at bounding box center [155, 166] width 49 height 32
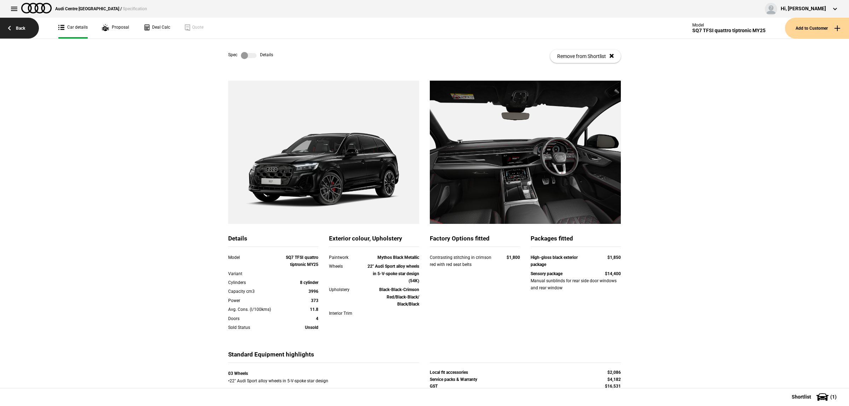
click at [17, 29] on link "Back" at bounding box center [19, 28] width 39 height 21
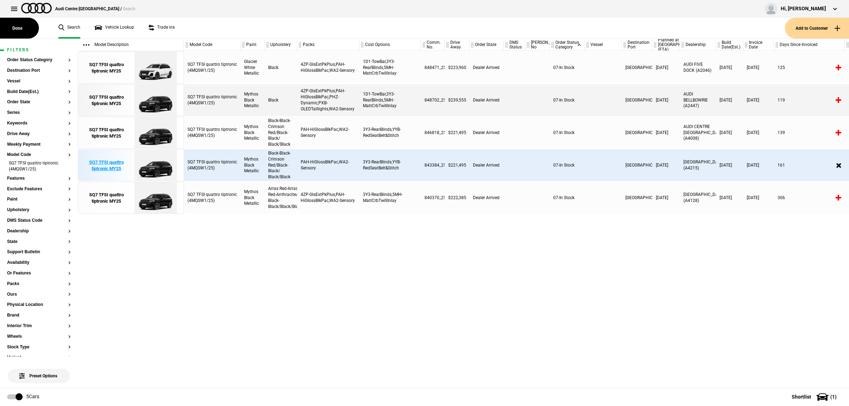
click at [153, 163] on img at bounding box center [155, 166] width 49 height 32
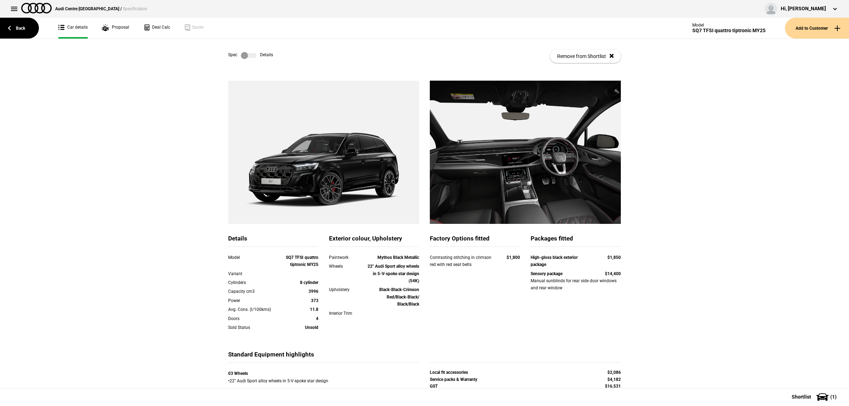
click at [248, 54] on label at bounding box center [249, 55] width 16 height 7
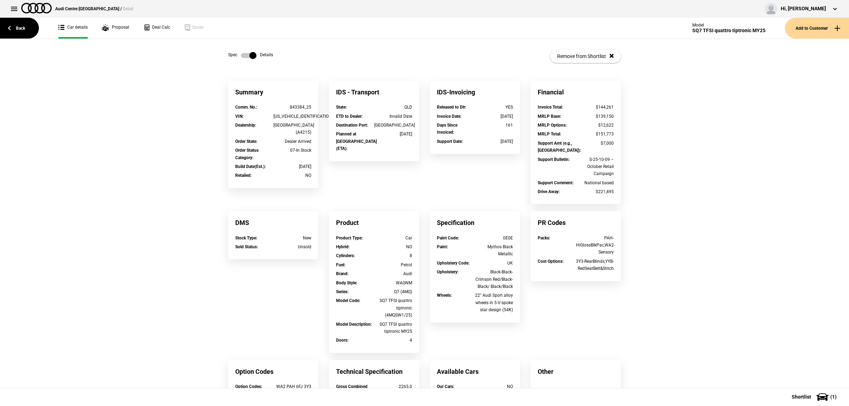
click at [241, 54] on label at bounding box center [249, 55] width 16 height 7
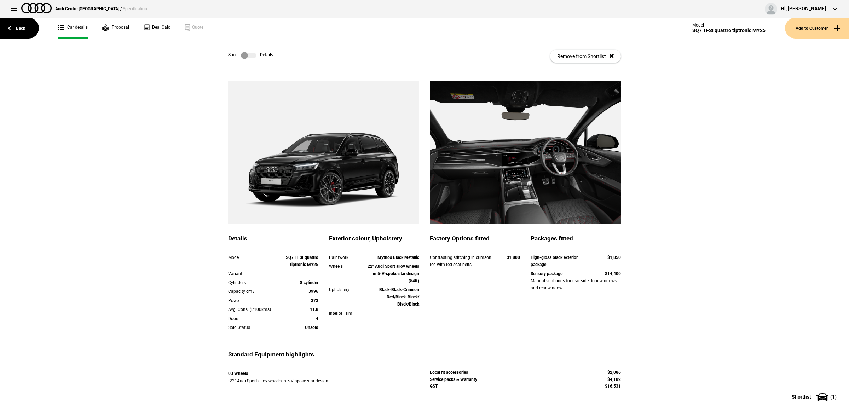
click at [241, 52] on label at bounding box center [249, 55] width 16 height 7
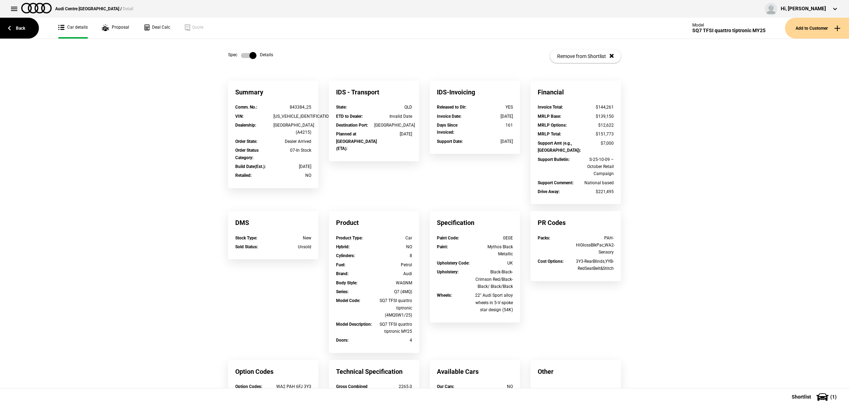
click at [248, 52] on label at bounding box center [249, 55] width 16 height 7
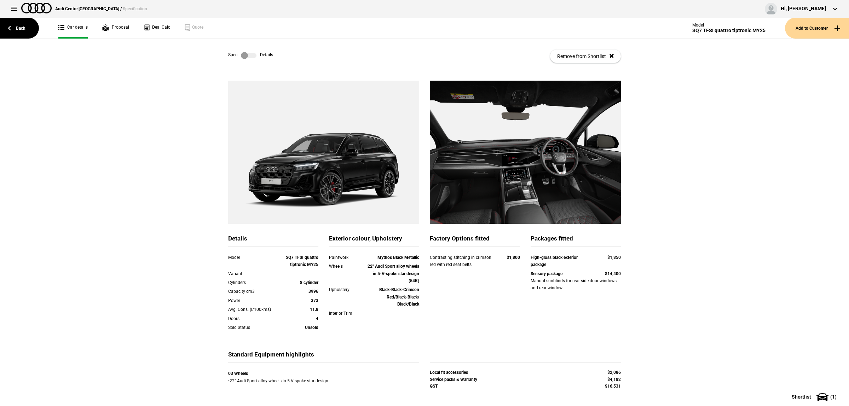
click at [248, 52] on label at bounding box center [249, 55] width 16 height 7
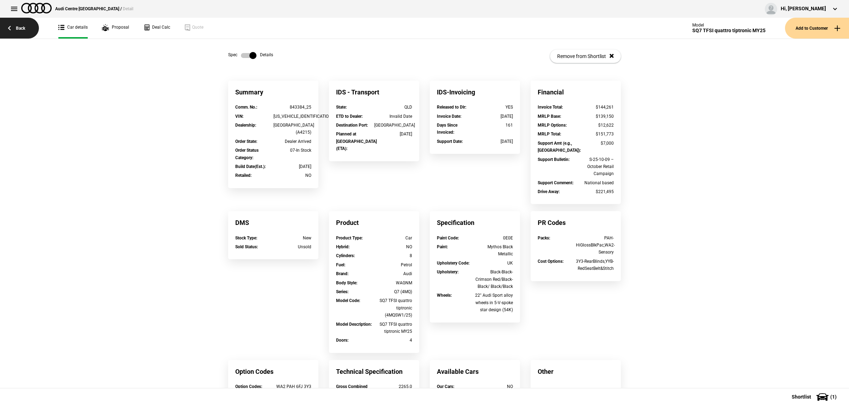
click at [25, 27] on link "Back" at bounding box center [19, 28] width 39 height 21
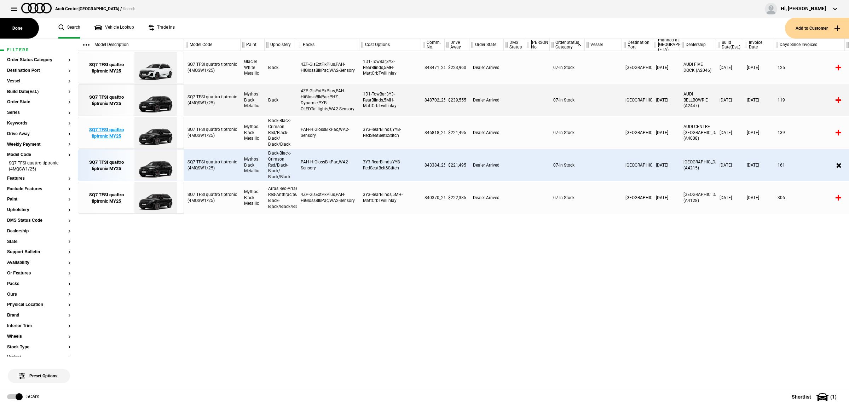
click at [163, 138] on img at bounding box center [155, 133] width 49 height 32
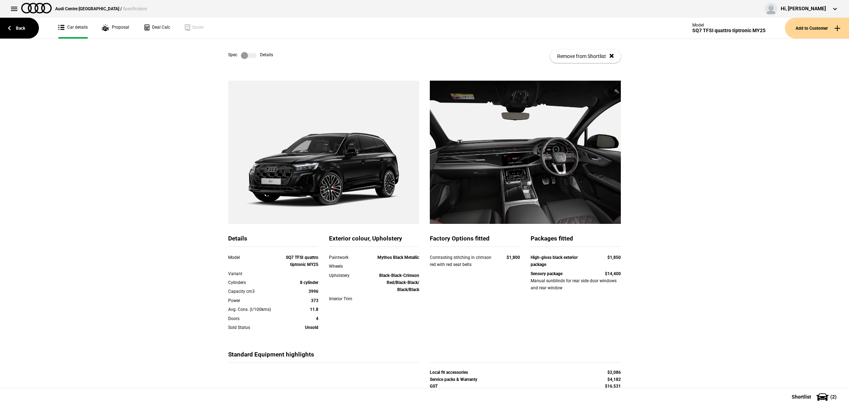
click at [244, 52] on label at bounding box center [249, 55] width 16 height 7
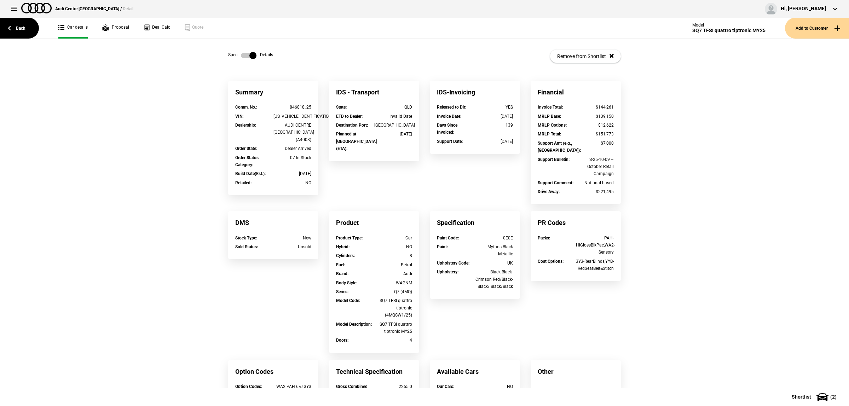
click at [241, 55] on label at bounding box center [249, 55] width 16 height 7
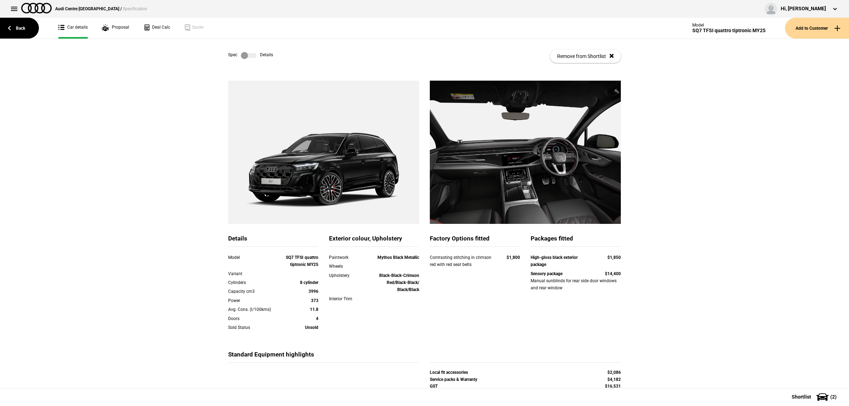
click at [246, 48] on div "Spec Details Remove from Shortlist" at bounding box center [424, 56] width 393 height 35
click at [246, 50] on div "Spec Details Remove from Shortlist" at bounding box center [424, 56] width 393 height 35
click at [246, 52] on label at bounding box center [249, 55] width 16 height 7
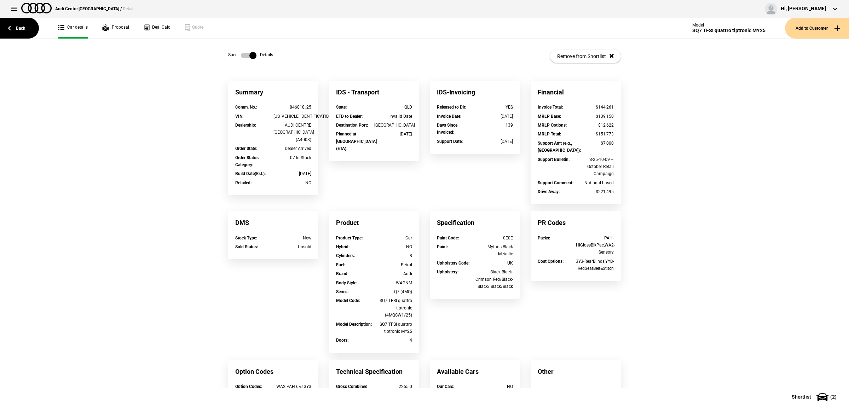
click at [242, 59] on div "Spec Details Remove from Shortlist" at bounding box center [424, 56] width 393 height 35
click at [243, 50] on div "Spec Details Remove from Shortlist" at bounding box center [424, 56] width 393 height 35
click at [246, 54] on label at bounding box center [249, 55] width 16 height 7
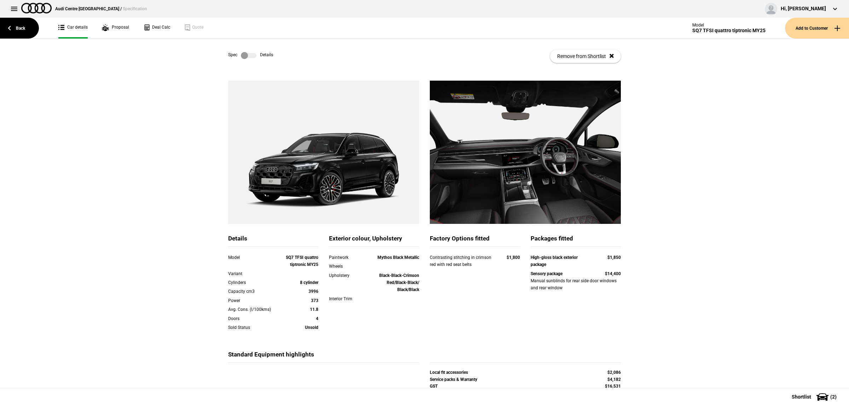
click at [250, 54] on label at bounding box center [249, 55] width 16 height 7
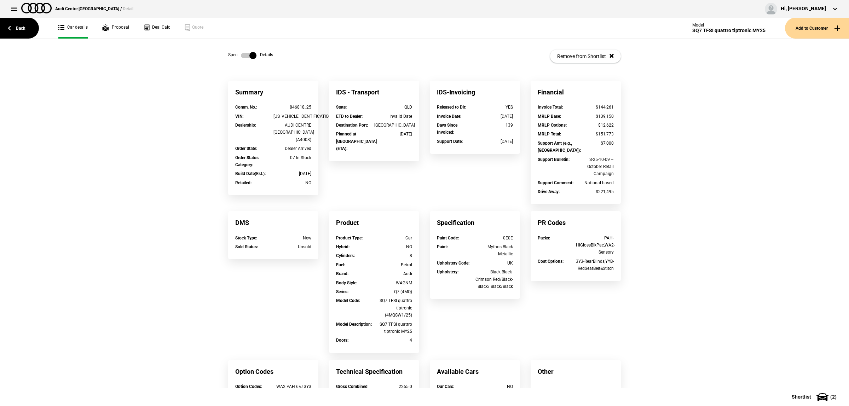
click at [299, 116] on div "[US_VEHICLE_IDENTIFICATION_NUMBER]" at bounding box center [292, 116] width 38 height 7
copy div "[US_VEHICLE_IDENTIFICATION_NUMBER]"
click at [243, 52] on label at bounding box center [249, 55] width 16 height 7
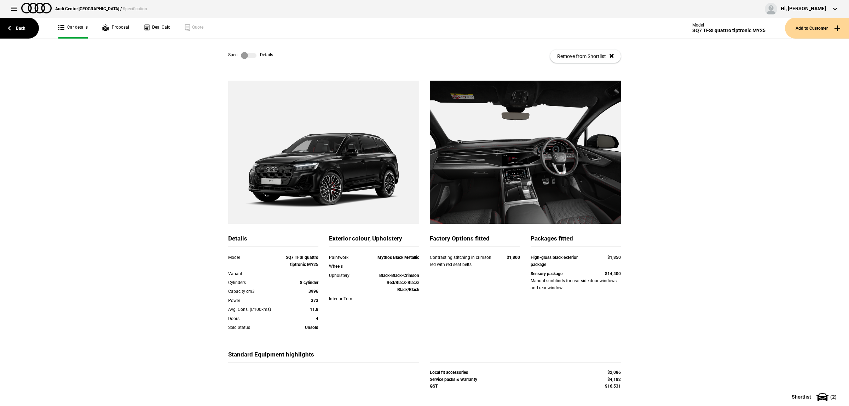
click at [251, 52] on label at bounding box center [249, 55] width 16 height 7
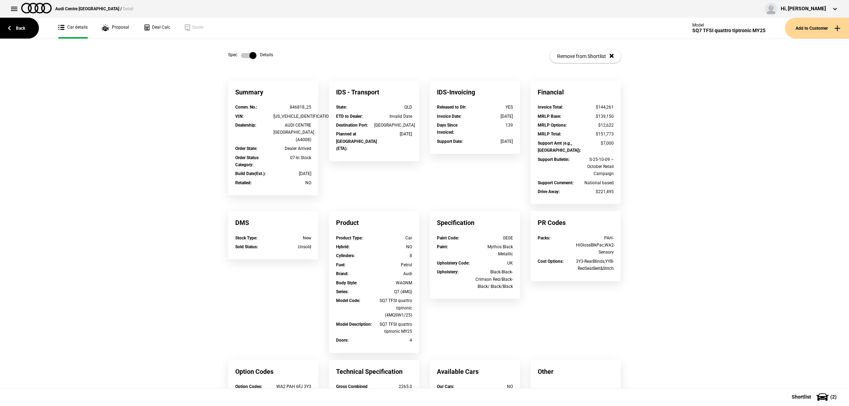
click at [250, 54] on label at bounding box center [249, 55] width 16 height 7
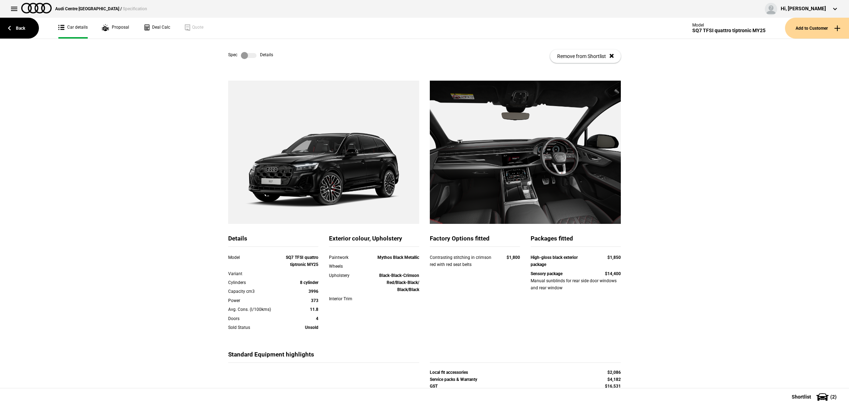
drag, startPoint x: 250, startPoint y: 54, endPoint x: 253, endPoint y: 58, distance: 5.5
click at [249, 54] on label at bounding box center [249, 55] width 16 height 7
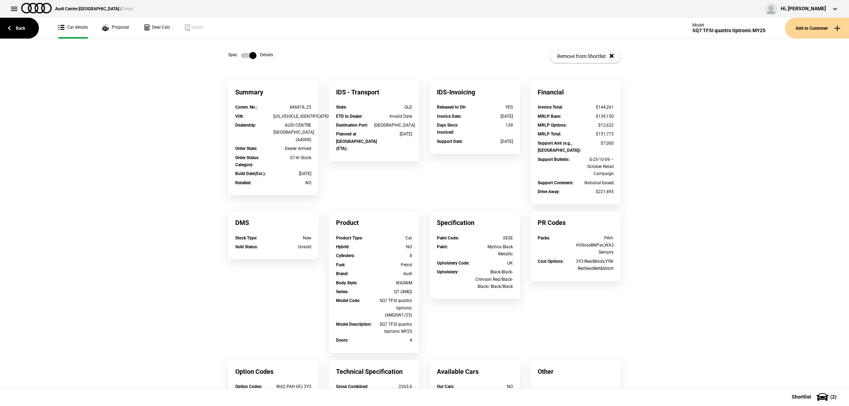
click at [291, 114] on div "[US_VEHICLE_IDENTIFICATION_NUMBER]" at bounding box center [292, 116] width 38 height 7
copy div "[US_VEHICLE_IDENTIFICATION_NUMBER]"
click at [41, 28] on div "Back Car details Proposal Deal Calc Quote Model SQ7 TFSI quattro tiptronic MY25…" at bounding box center [424, 28] width 849 height 21
click at [18, 28] on link "Back" at bounding box center [19, 28] width 39 height 21
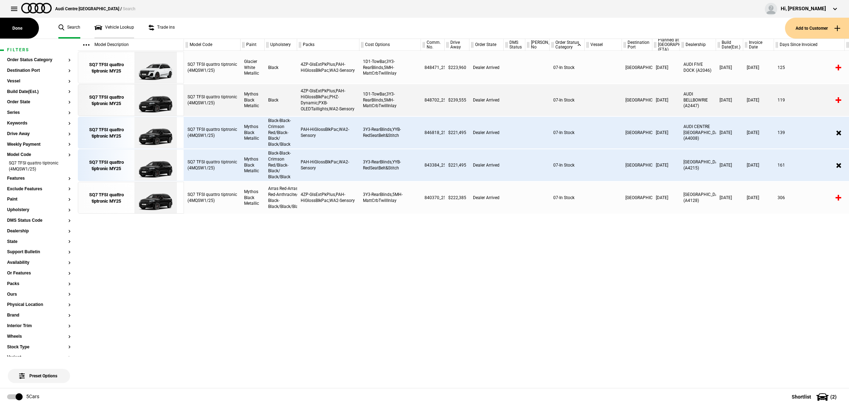
click at [129, 27] on link "Vehicle Lookup" at bounding box center [114, 28] width 40 height 21
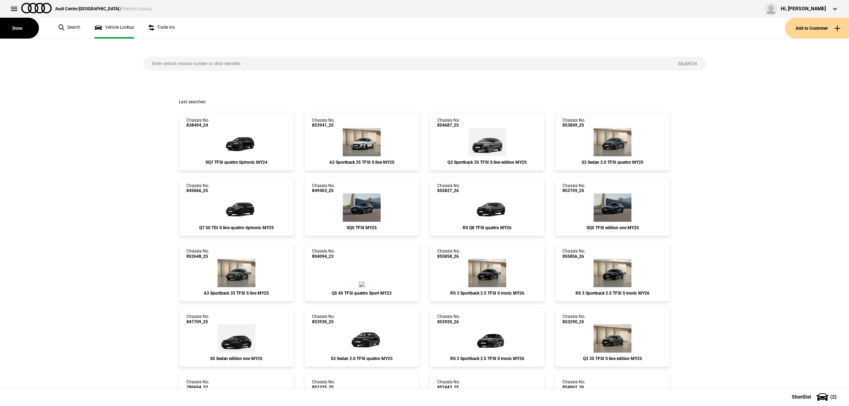
click at [208, 59] on input "search" at bounding box center [405, 64] width 525 height 14
paste input "853414"
type input "853414"
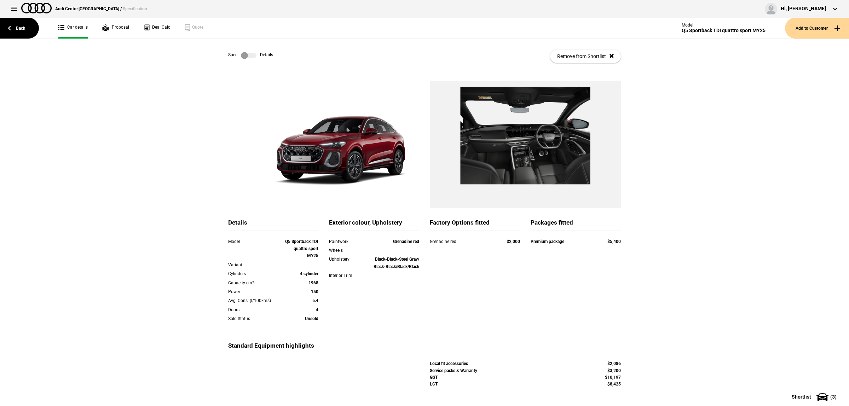
click at [247, 56] on label at bounding box center [249, 55] width 16 height 7
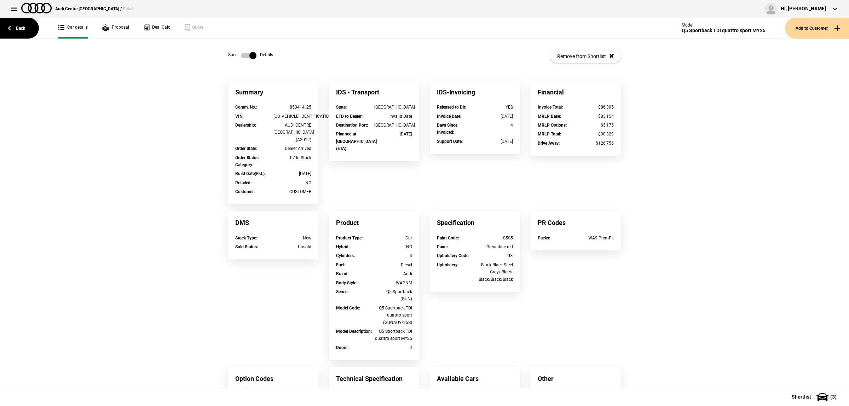
click at [247, 56] on label at bounding box center [249, 55] width 16 height 7
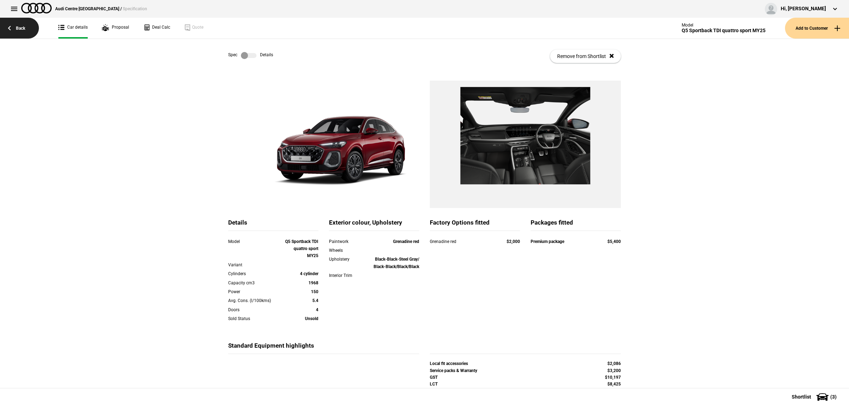
click at [15, 27] on link "Back" at bounding box center [19, 28] width 39 height 21
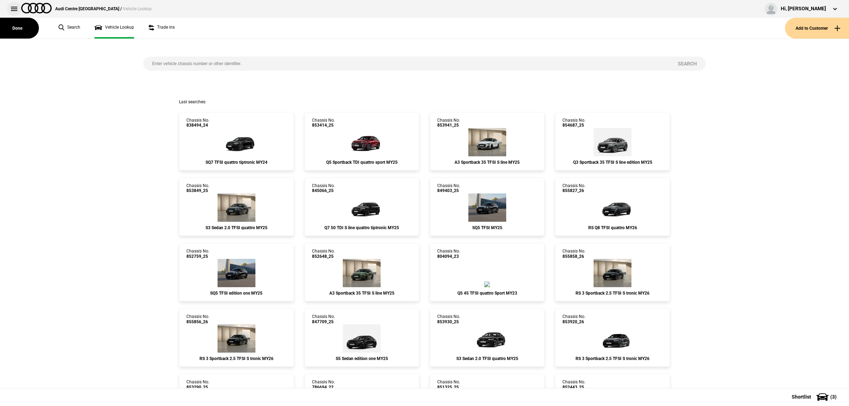
click at [10, 9] on button at bounding box center [14, 9] width 14 height 14
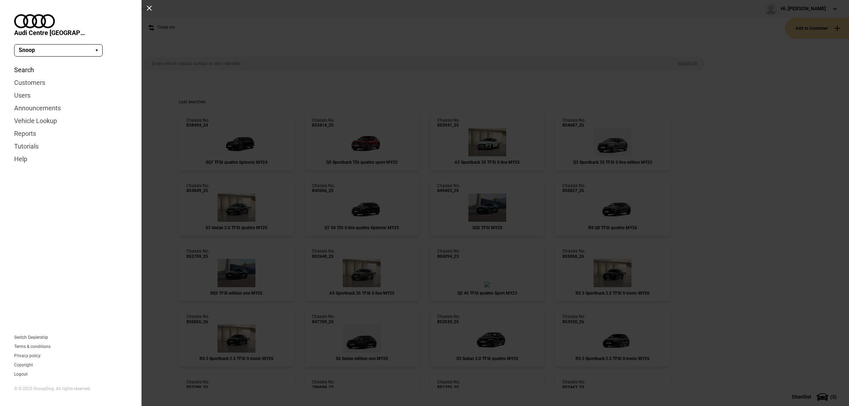
click at [31, 64] on link "Search" at bounding box center [70, 70] width 113 height 13
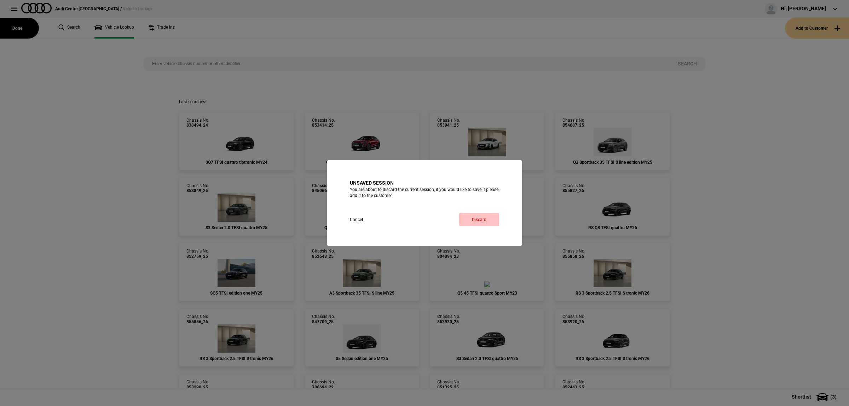
click at [481, 221] on link "Discard" at bounding box center [479, 219] width 40 height 13
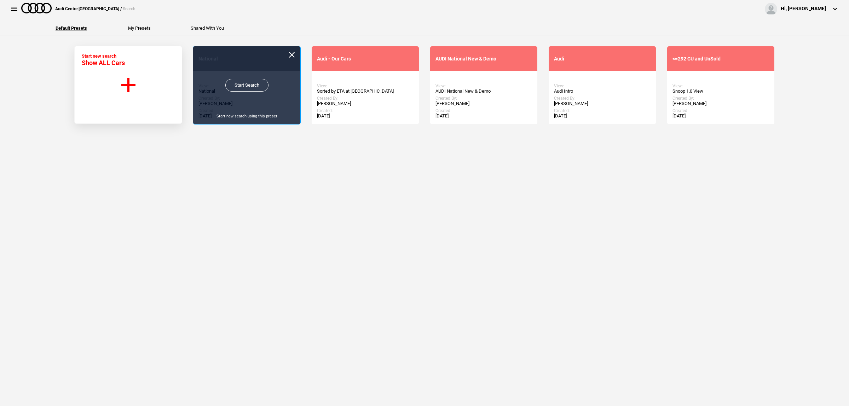
click at [239, 89] on link "Start Search" at bounding box center [246, 85] width 43 height 13
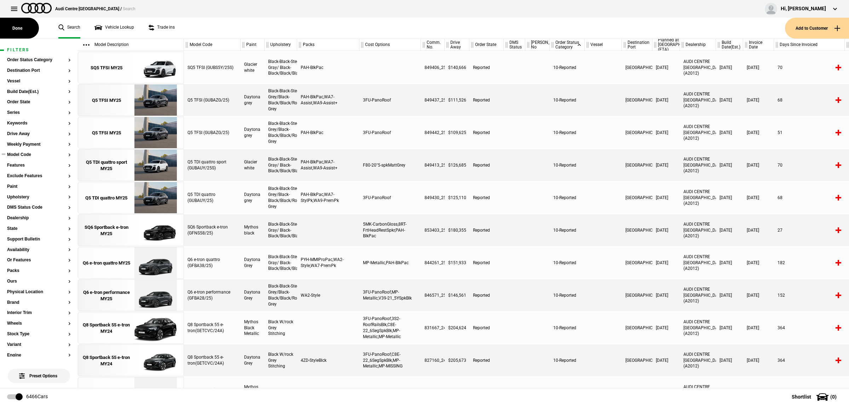
click at [31, 156] on button "Model Code" at bounding box center [39, 154] width 64 height 5
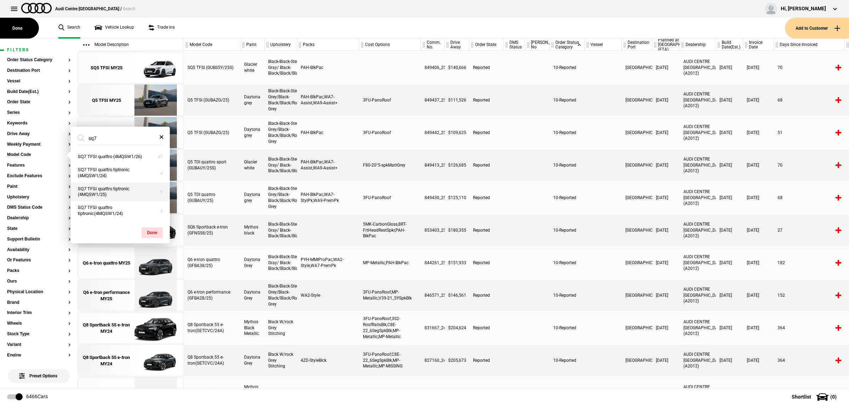
type input "sq7"
click at [126, 187] on button "SQ7 TFSI quattro tiptronic (4MQSW1/25)" at bounding box center [120, 191] width 99 height 19
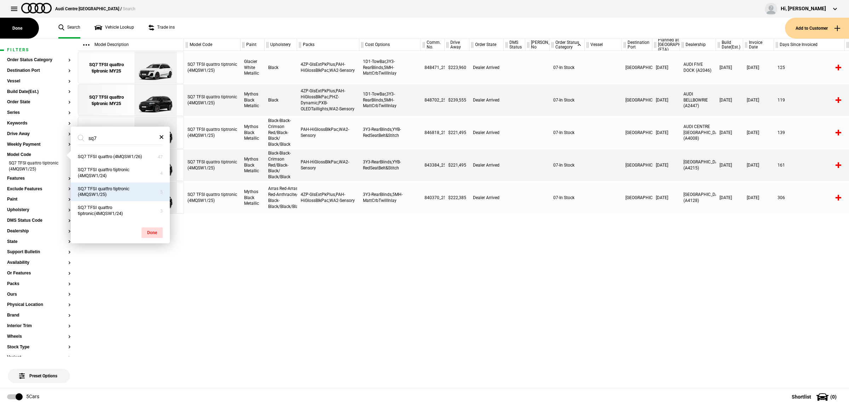
click at [447, 280] on div "SQ7 TFSI quattro tiptronic (4MQSW1/25) Glacier White Metallic Black 4ZP-GlsExtP…" at bounding box center [516, 219] width 665 height 337
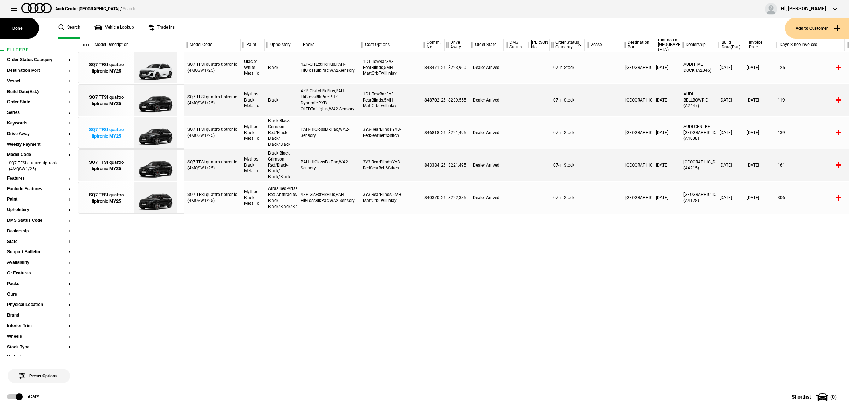
click at [176, 132] on img at bounding box center [155, 133] width 49 height 32
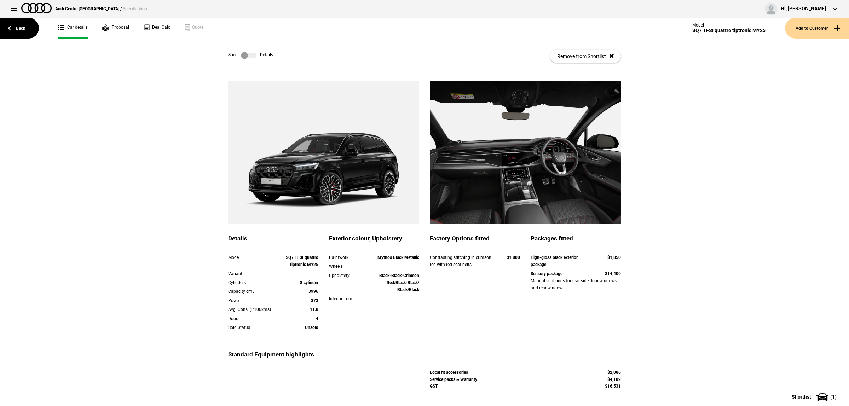
click at [250, 54] on label at bounding box center [249, 55] width 16 height 7
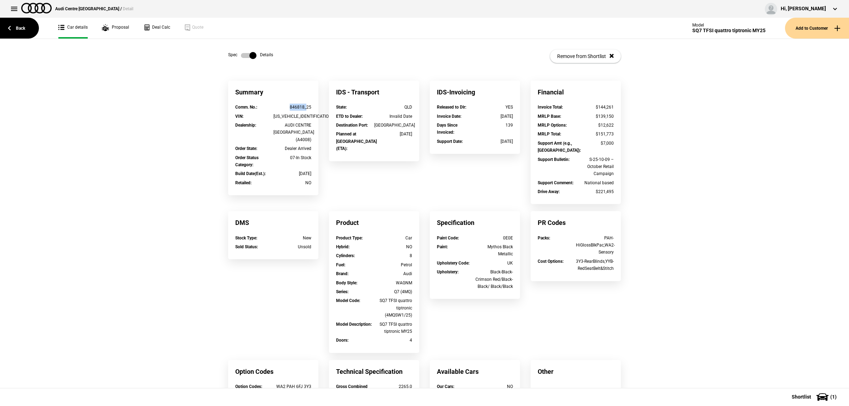
drag, startPoint x: 303, startPoint y: 106, endPoint x: 274, endPoint y: 108, distance: 28.7
click at [274, 108] on div "846818_25" at bounding box center [292, 107] width 38 height 7
copy div "846818_"
